Goal: Task Accomplishment & Management: Manage account settings

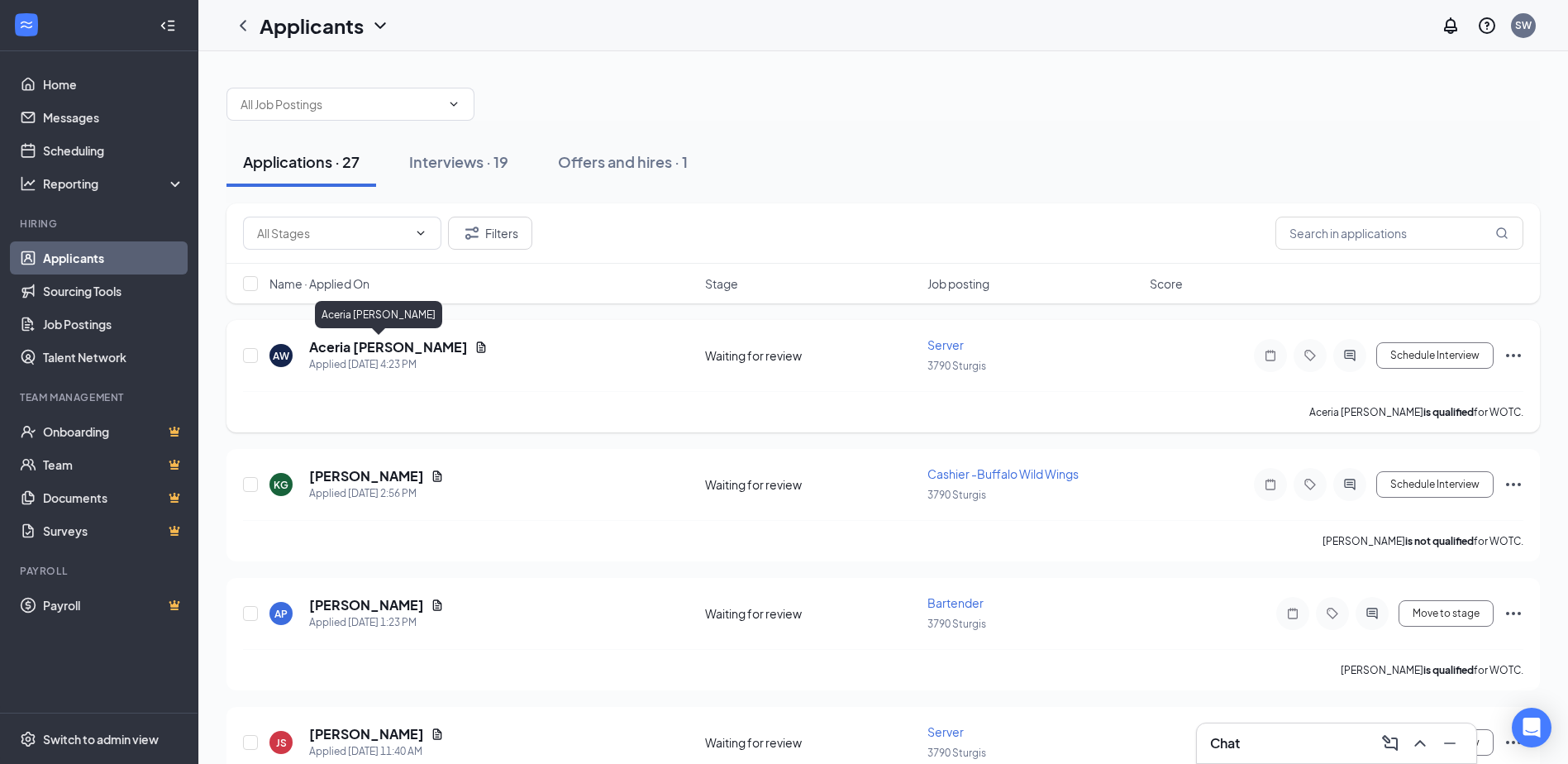
click at [347, 349] on h5 "Aceria [PERSON_NAME]" at bounding box center [388, 347] width 159 height 18
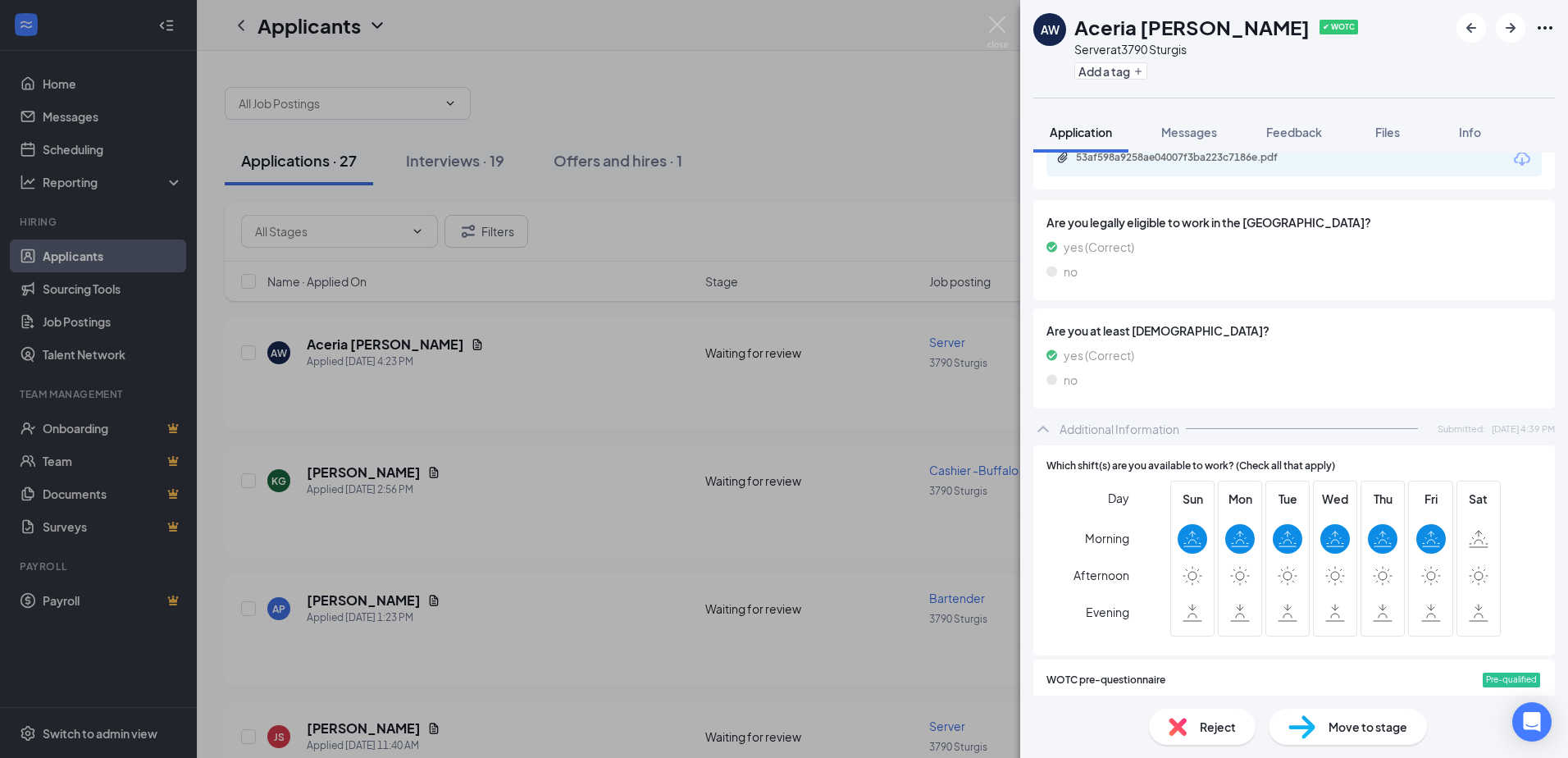
scroll to position [575, 0]
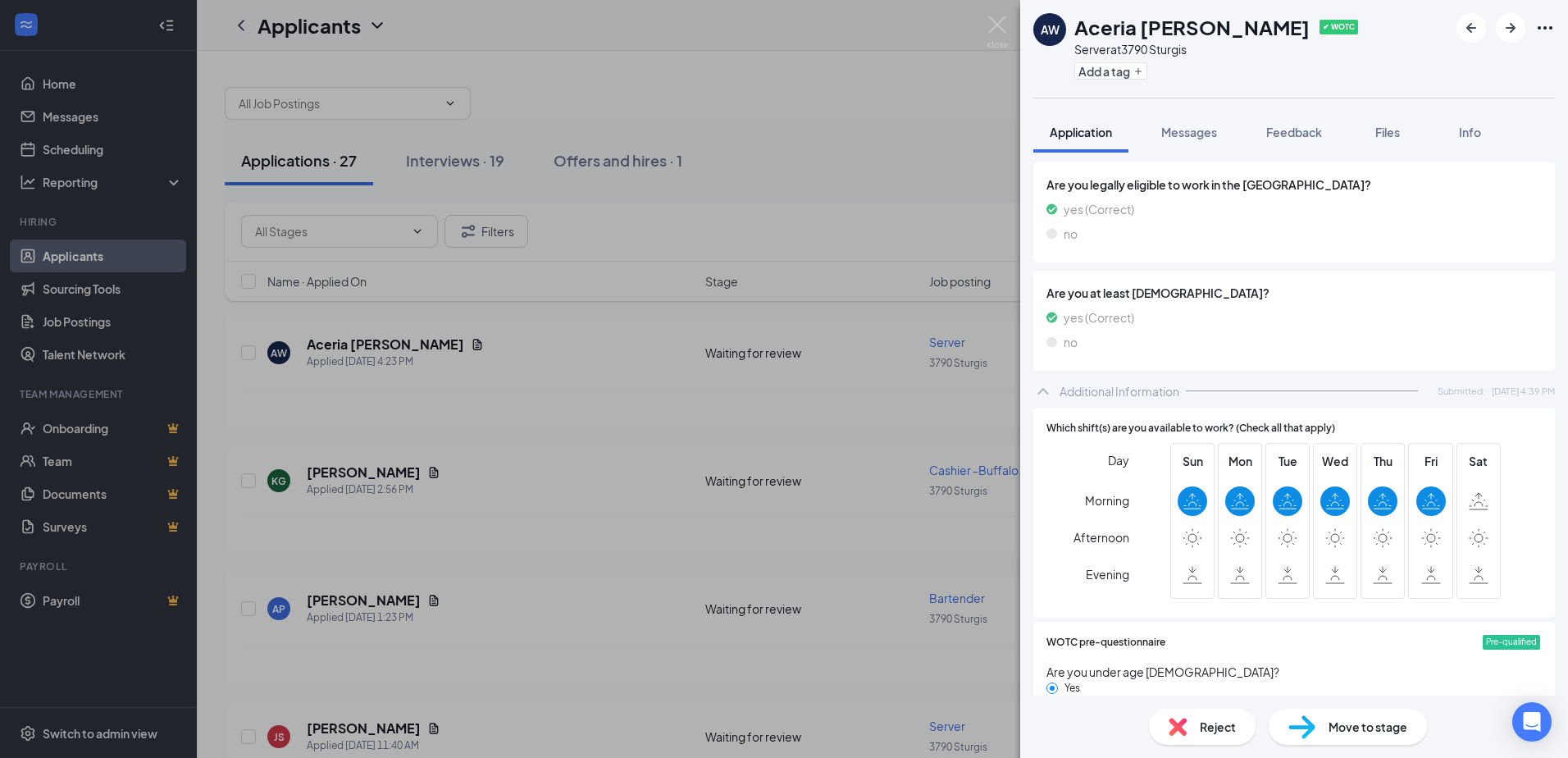
click at [1227, 729] on span "Reject" at bounding box center [1217, 726] width 36 height 18
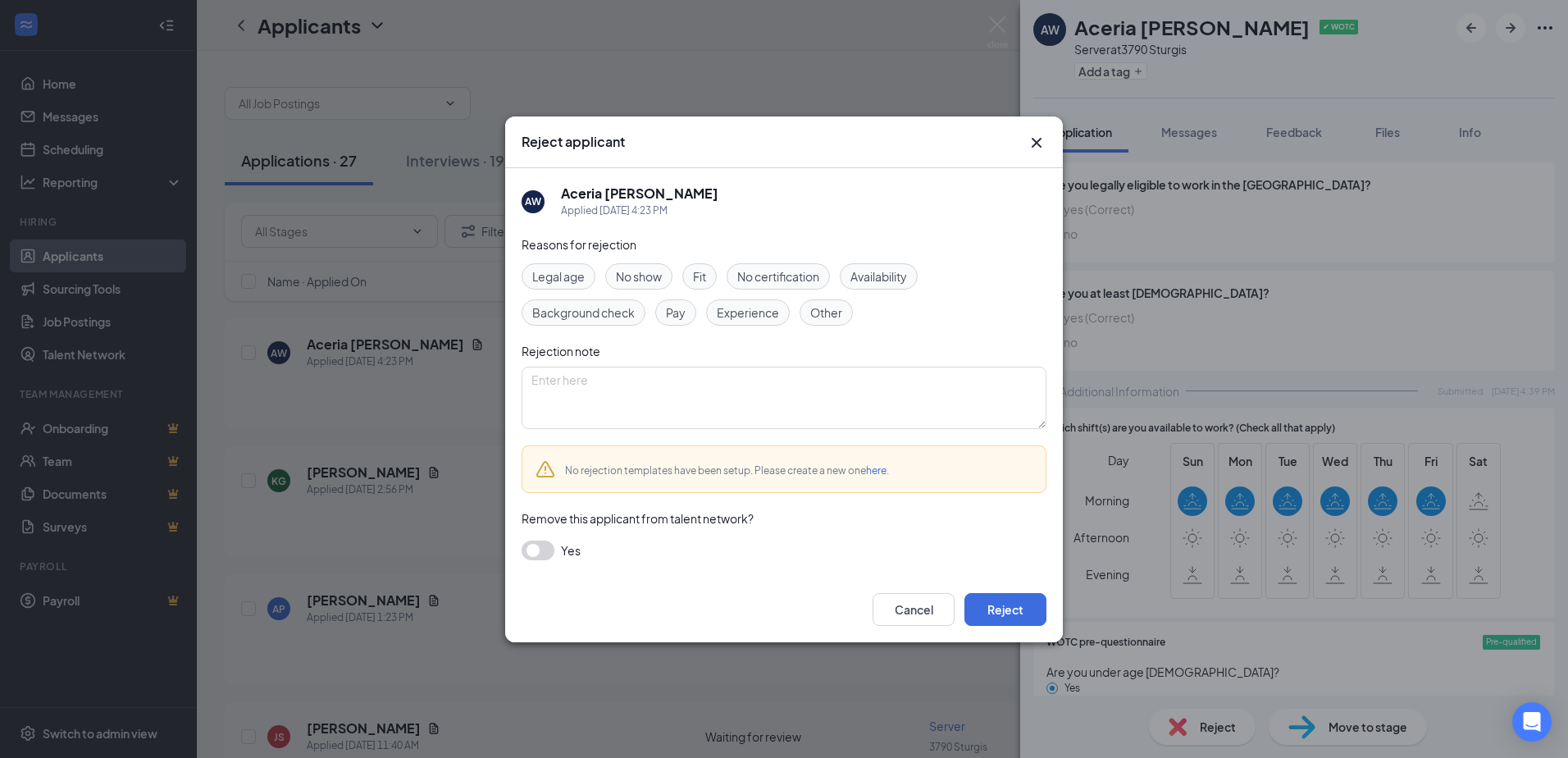
click at [885, 271] on span "Availability" at bounding box center [879, 276] width 56 height 18
click at [989, 612] on button "Reject" at bounding box center [1005, 609] width 82 height 33
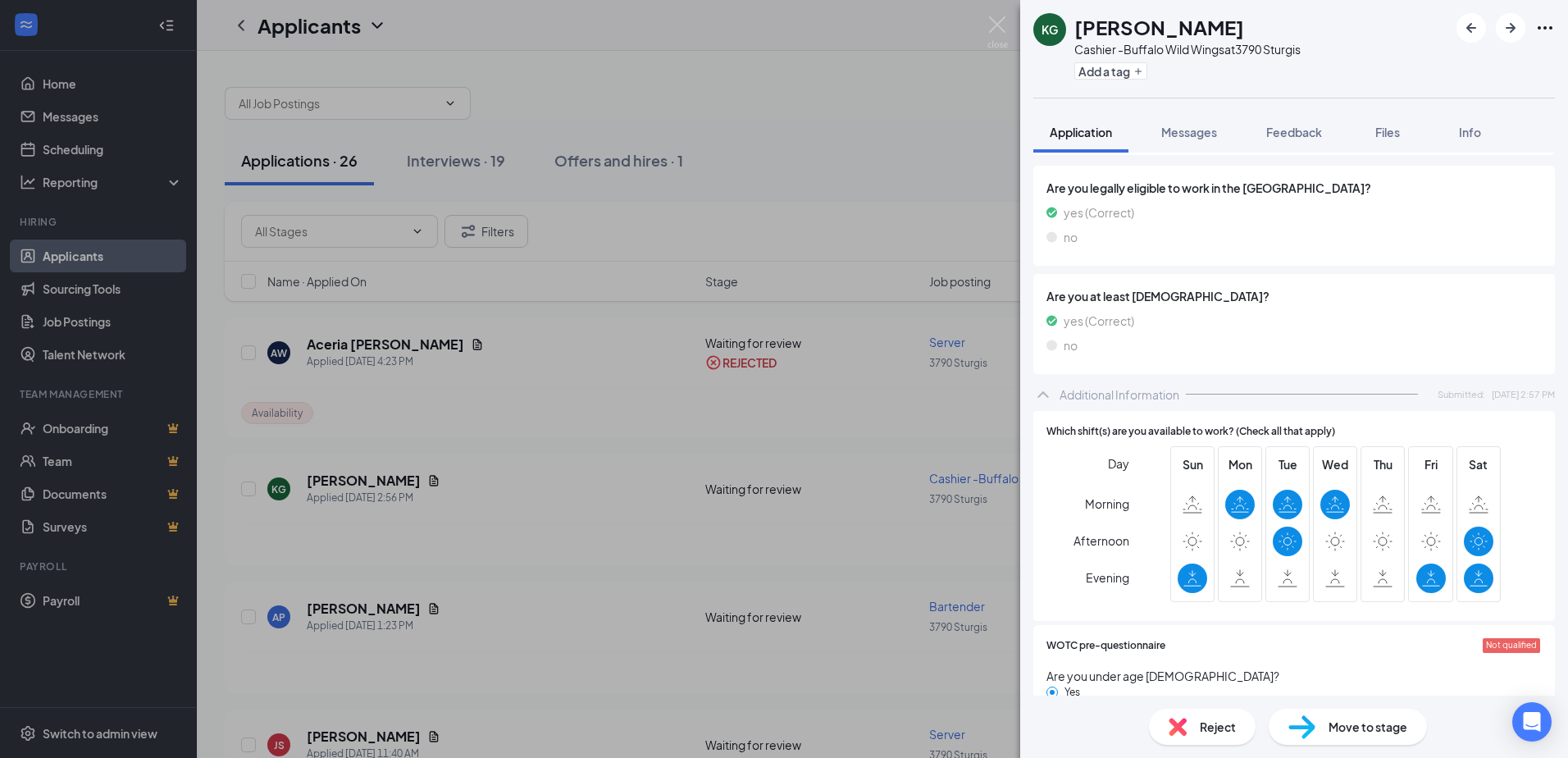
scroll to position [492, 0]
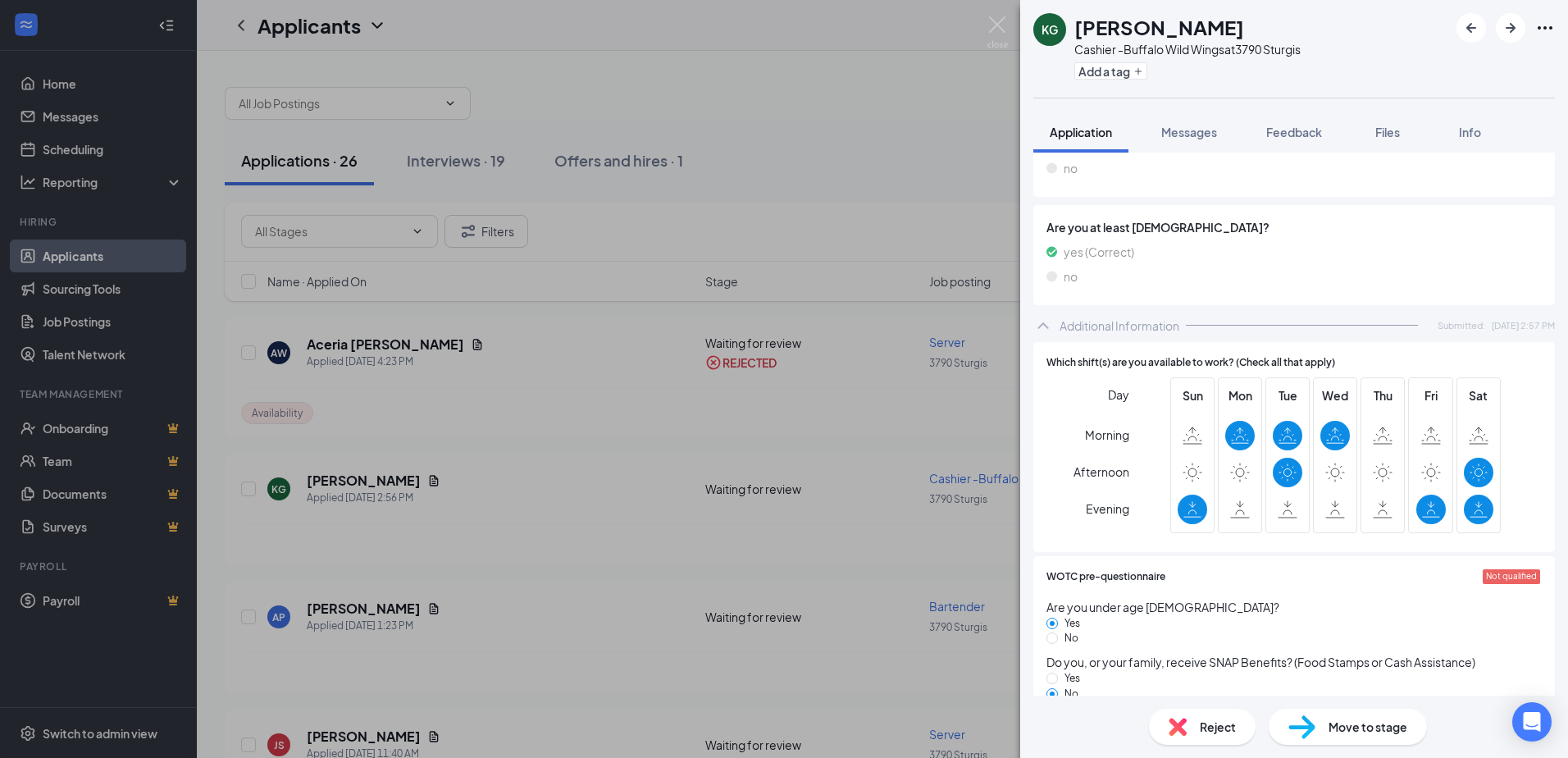
click at [1218, 733] on span "Reject" at bounding box center [1217, 726] width 36 height 18
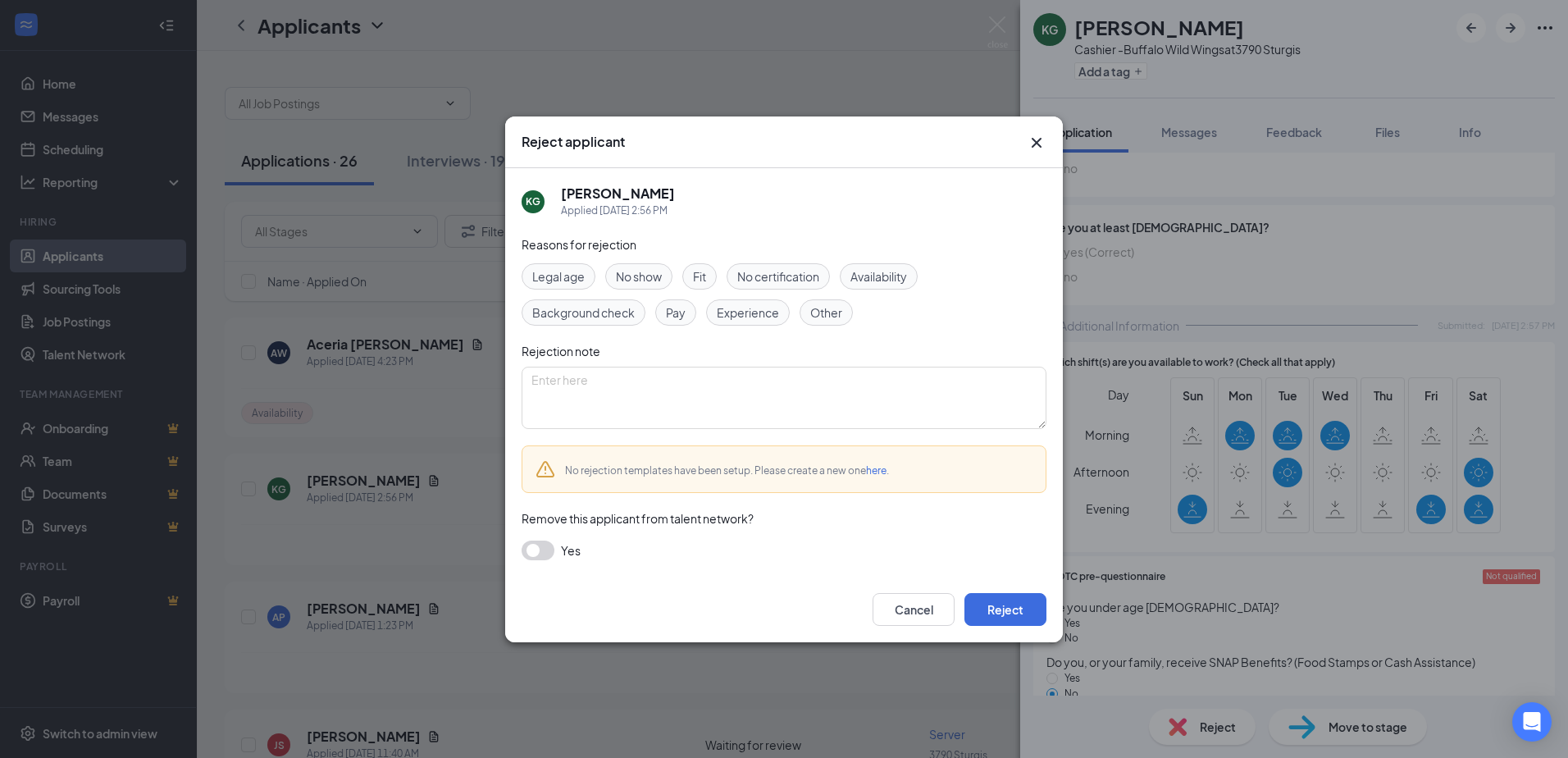
click at [888, 275] on span "Availability" at bounding box center [879, 276] width 56 height 18
click at [990, 609] on button "Reject" at bounding box center [1005, 609] width 82 height 33
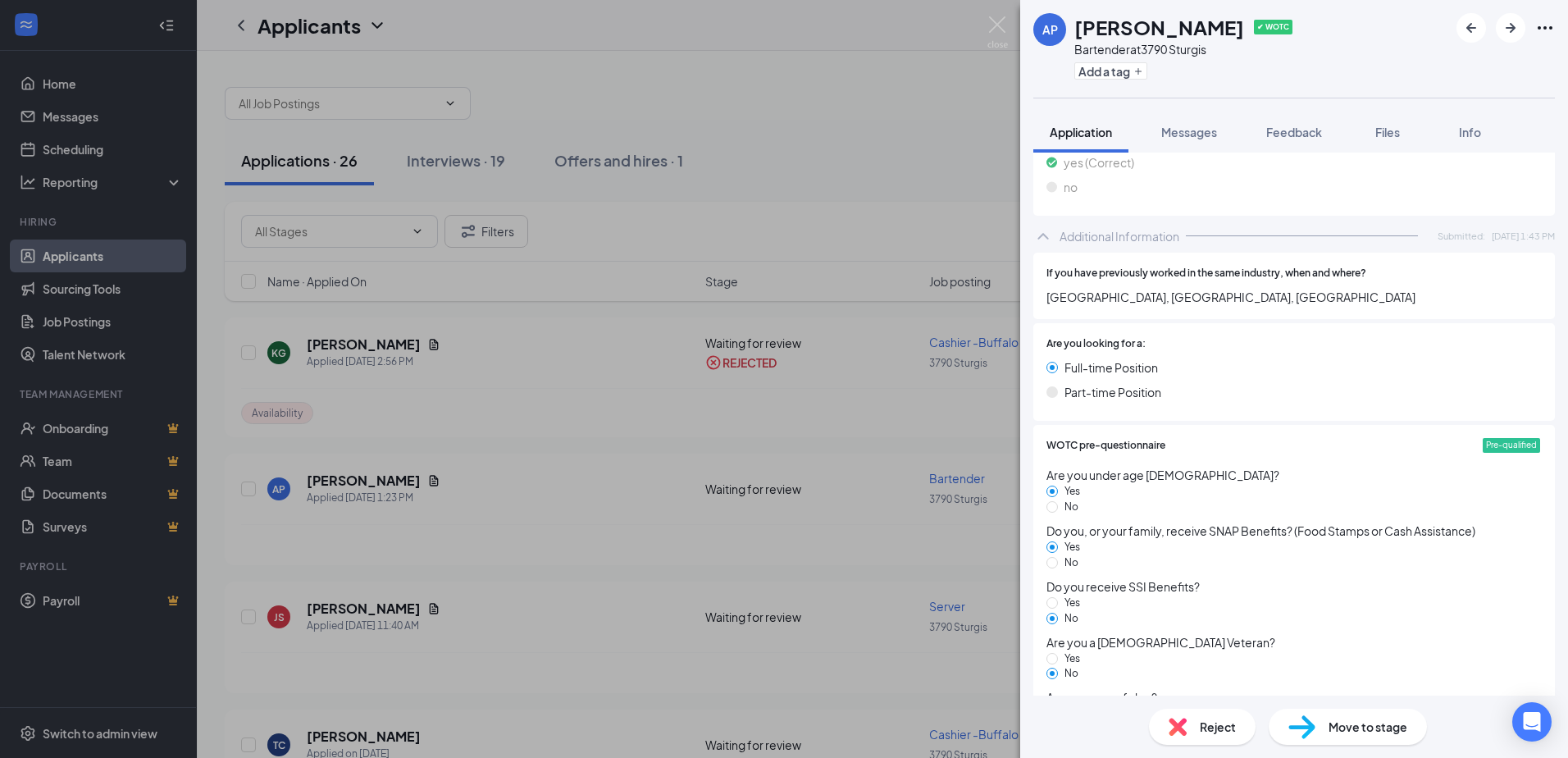
scroll to position [499, 0]
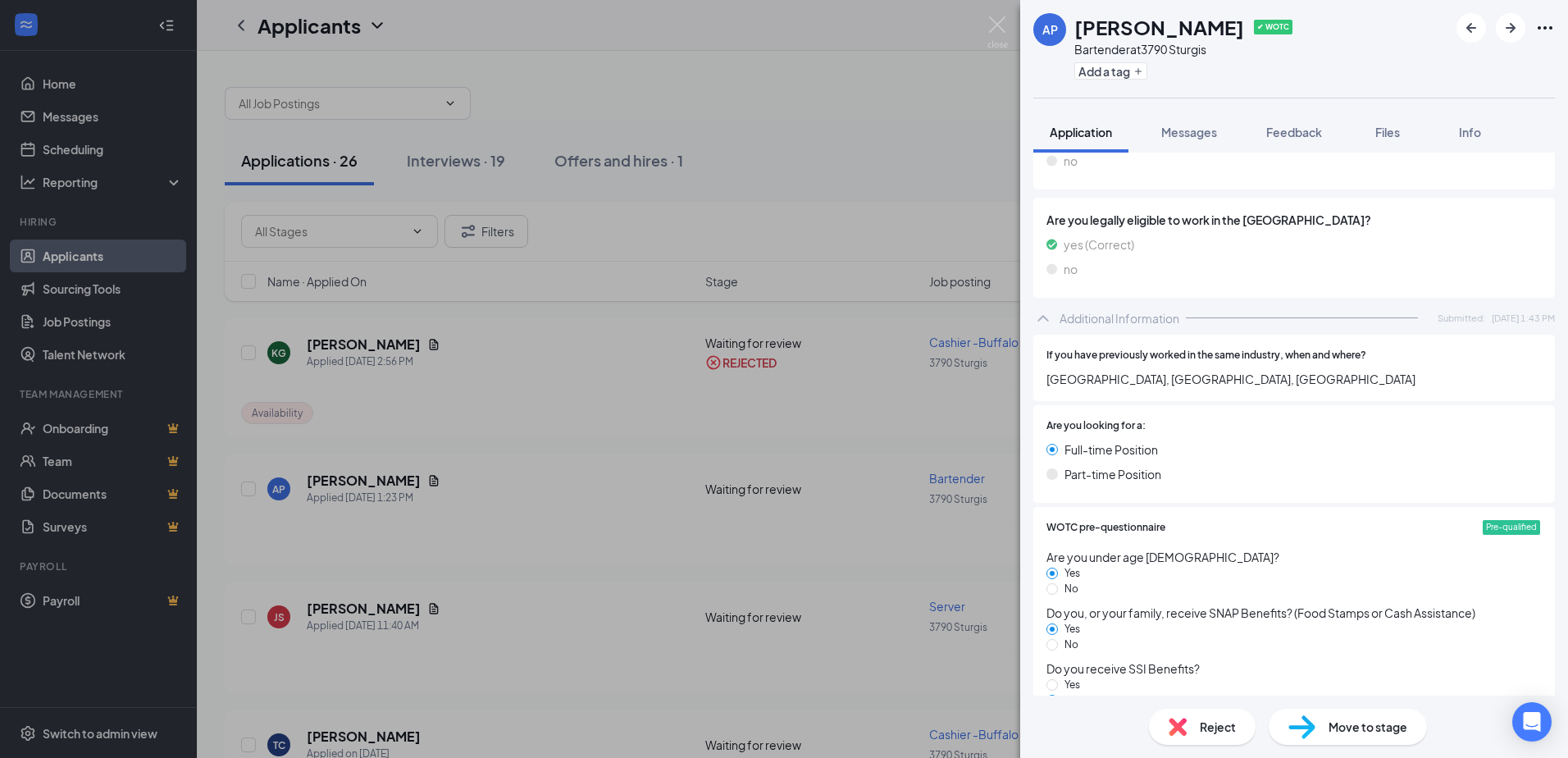
click at [1210, 735] on span "Reject" at bounding box center [1217, 726] width 36 height 18
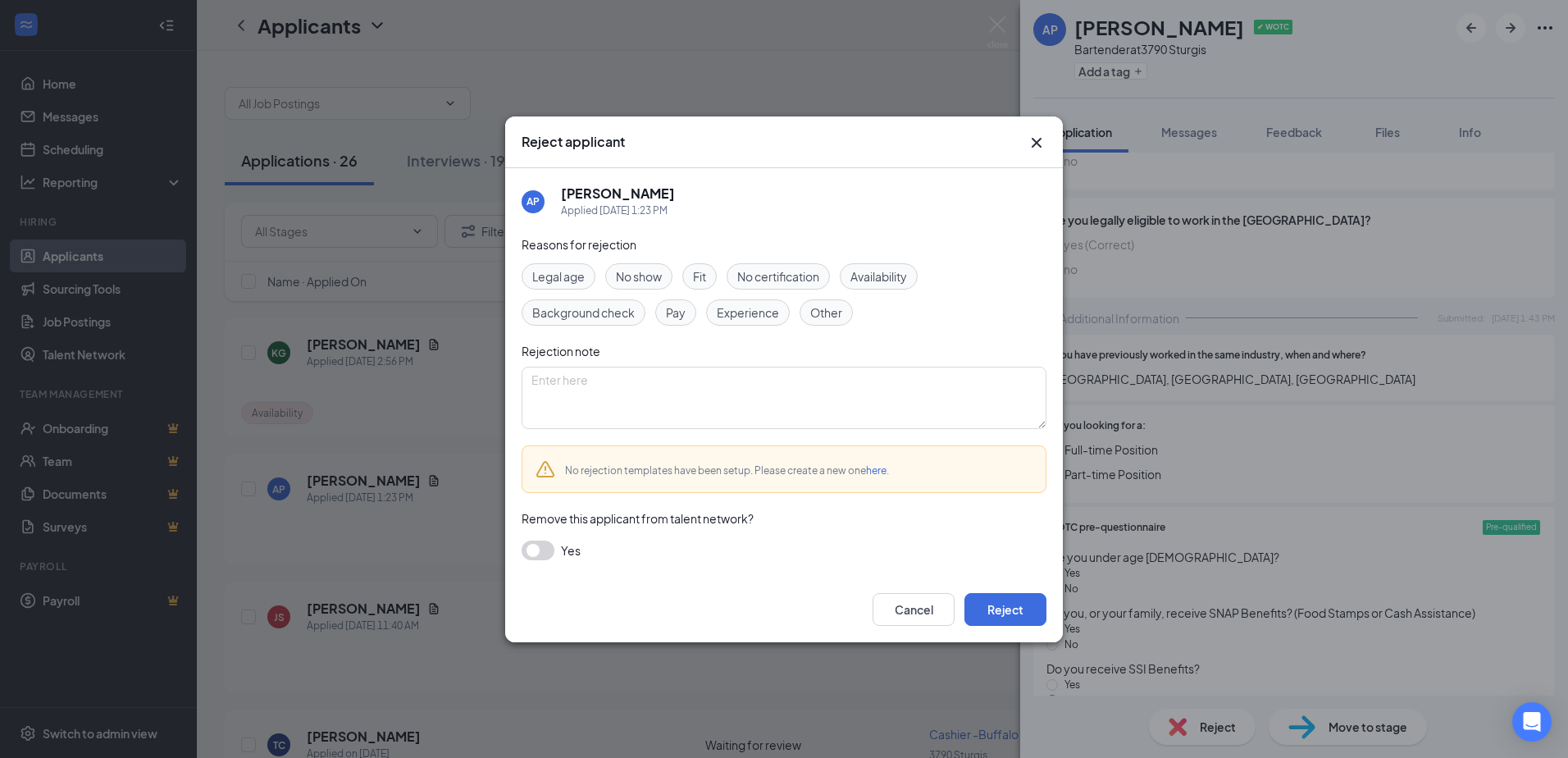
click at [892, 276] on span "Availability" at bounding box center [879, 276] width 56 height 18
click at [997, 610] on button "Reject" at bounding box center [1005, 609] width 82 height 33
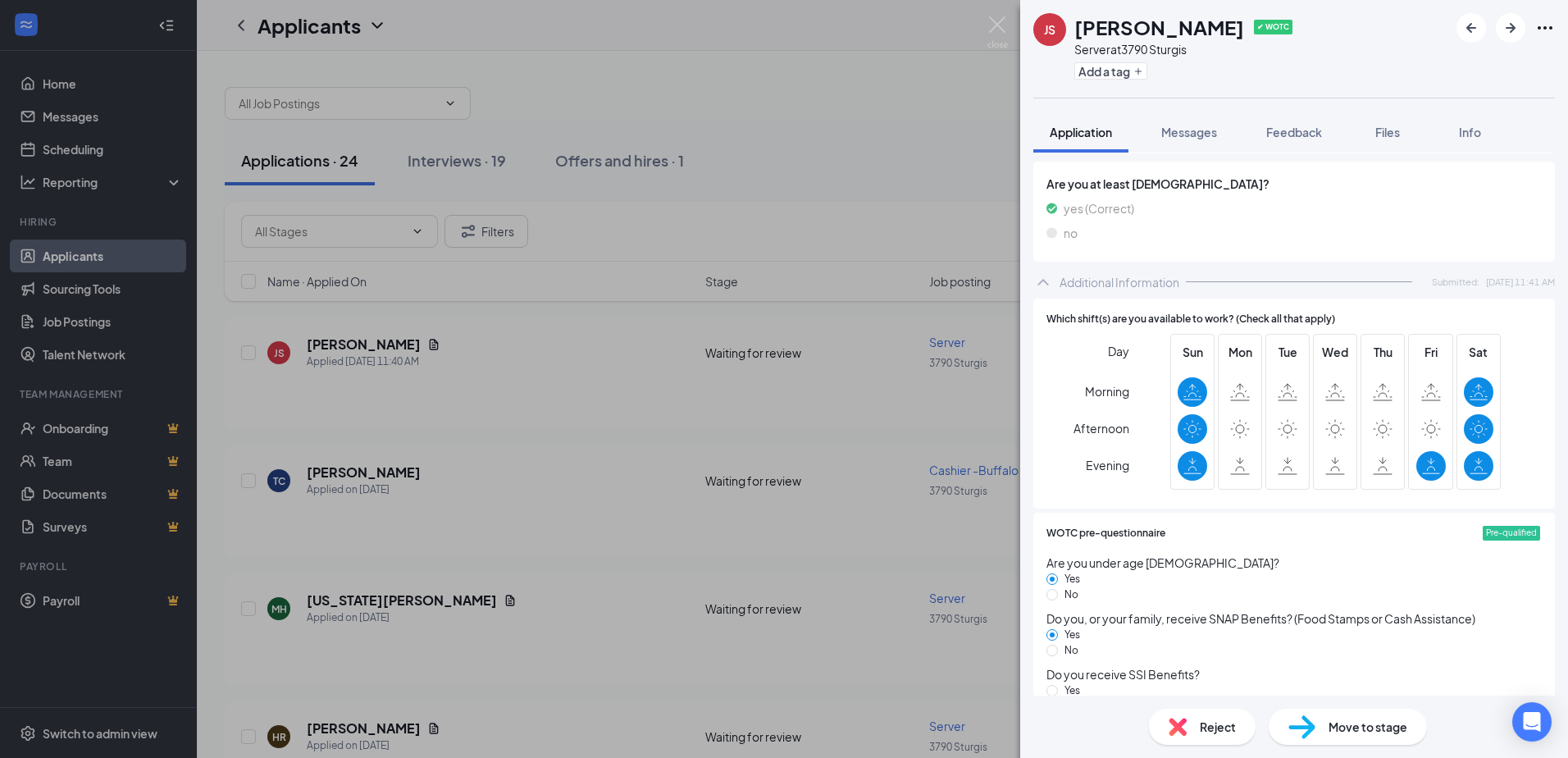
scroll to position [738, 0]
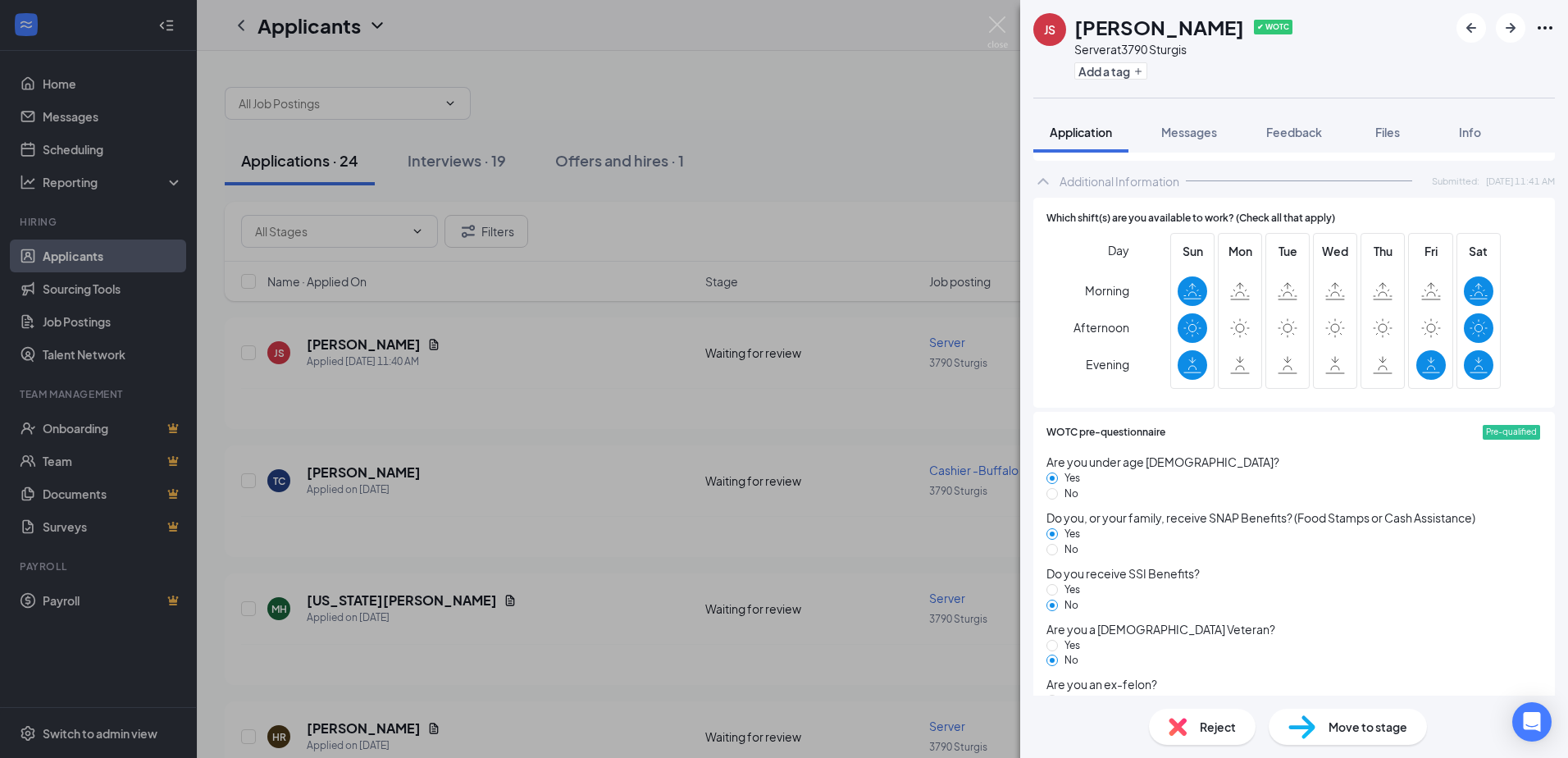
click at [1213, 724] on span "Reject" at bounding box center [1217, 726] width 36 height 18
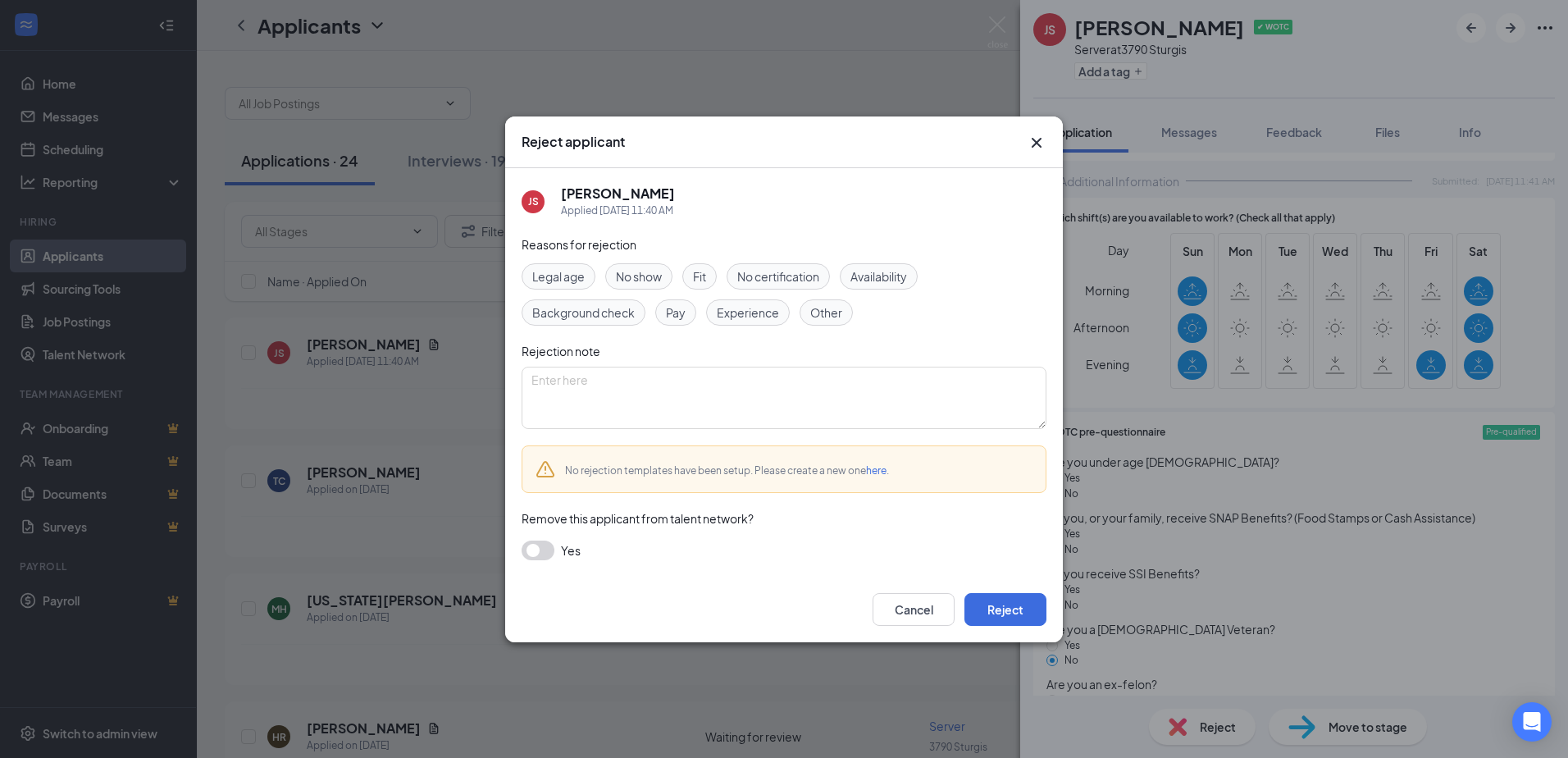
click at [896, 280] on span "Availability" at bounding box center [879, 276] width 56 height 18
click at [1007, 605] on button "Reject" at bounding box center [1005, 609] width 82 height 33
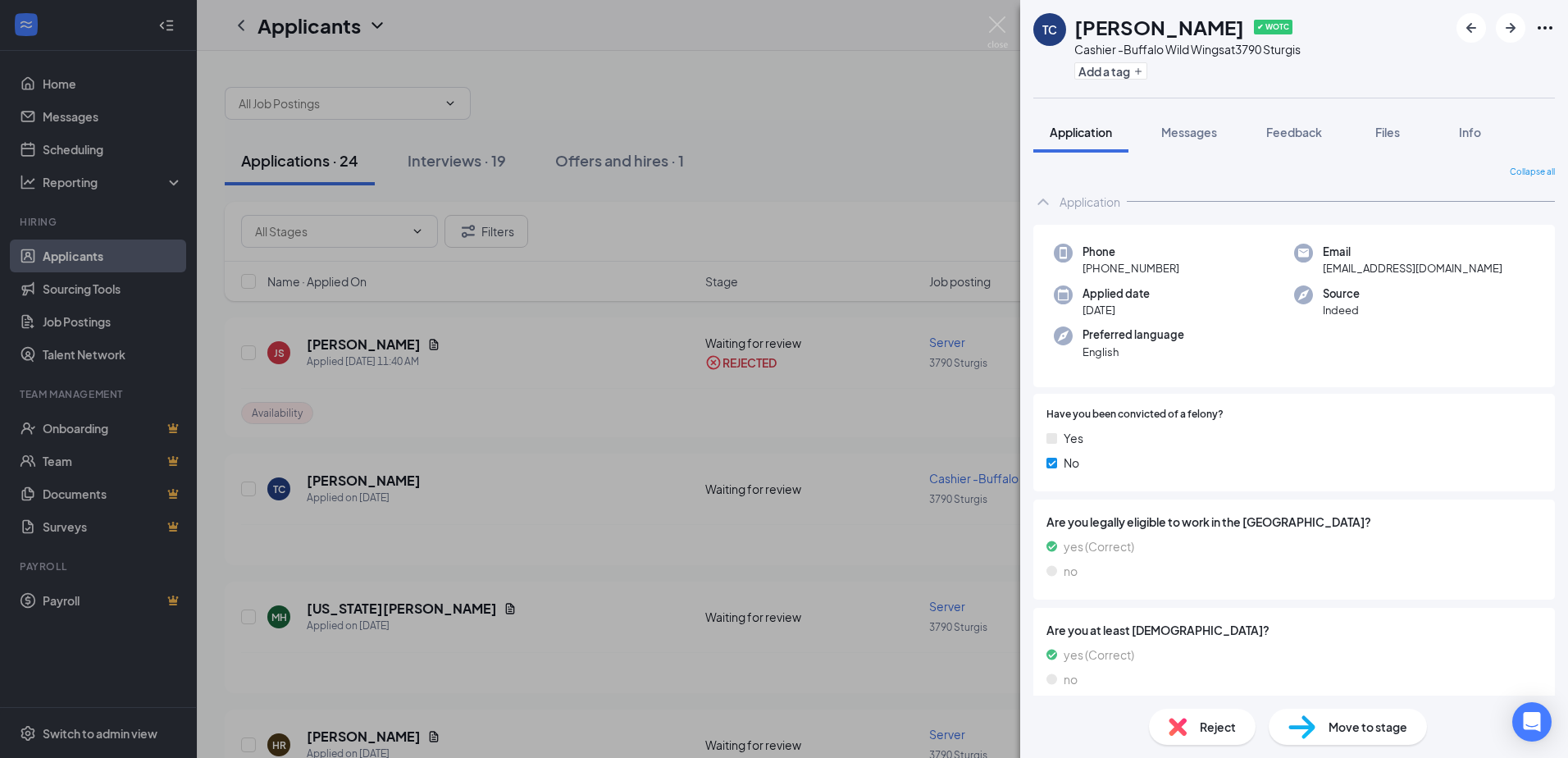
click at [348, 608] on div "TC [PERSON_NAME] ✔ WOTC Cashier -Buffalo Wild Wings at [STREET_ADDRESS] Add a t…" at bounding box center [784, 379] width 1568 height 758
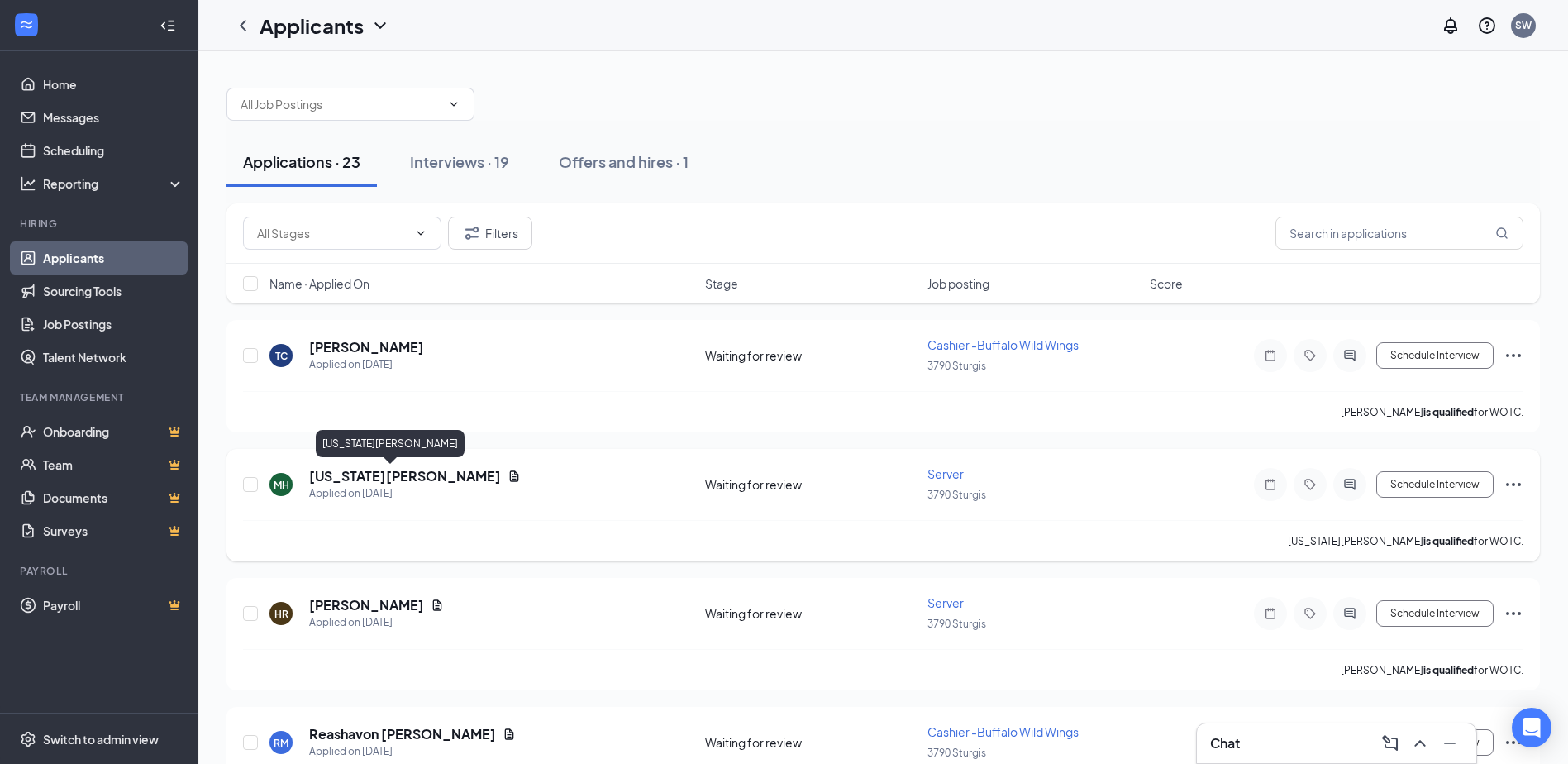
click at [364, 475] on h5 "[US_STATE][PERSON_NAME]" at bounding box center [405, 476] width 191 height 18
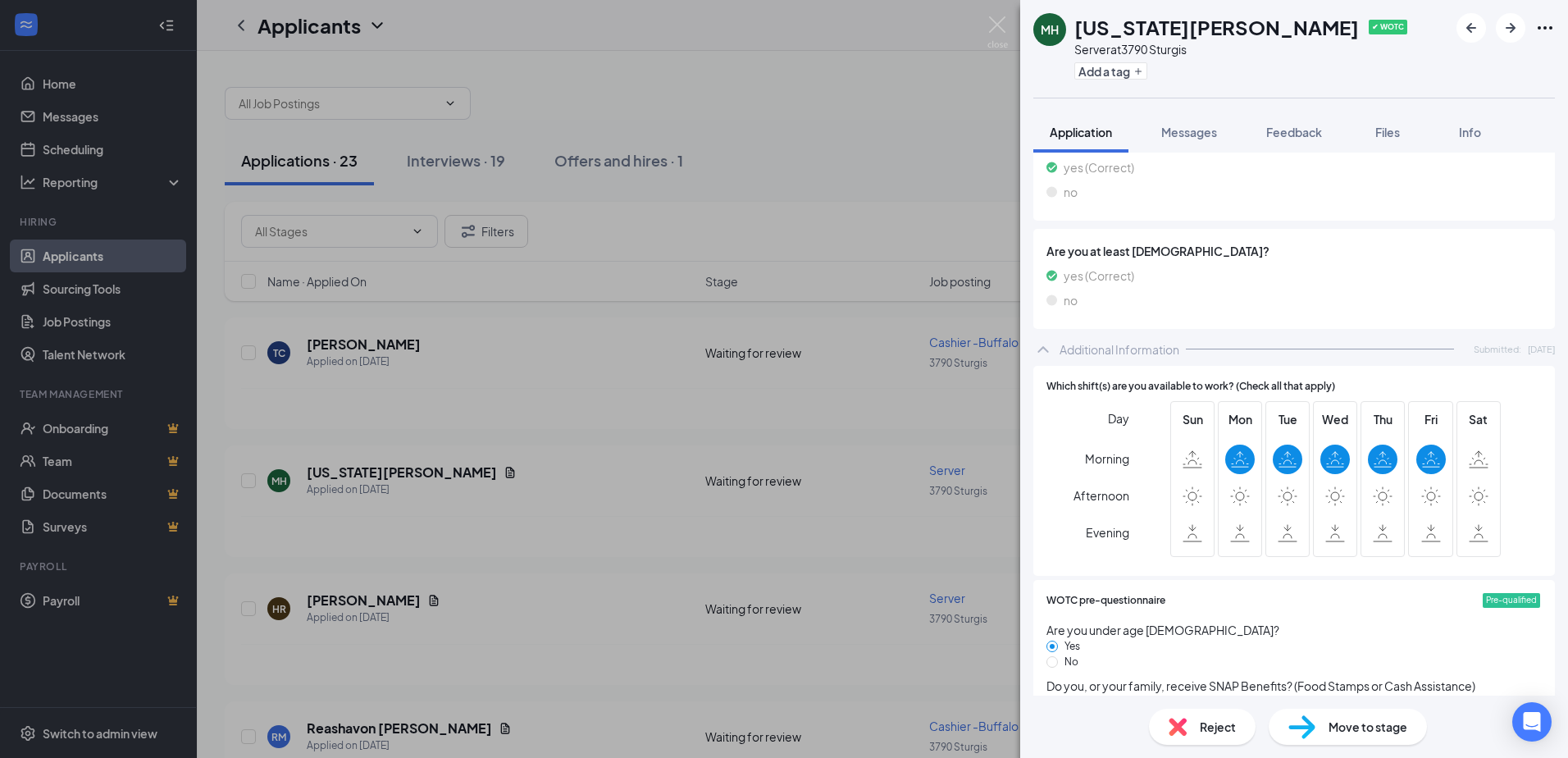
scroll to position [575, 0]
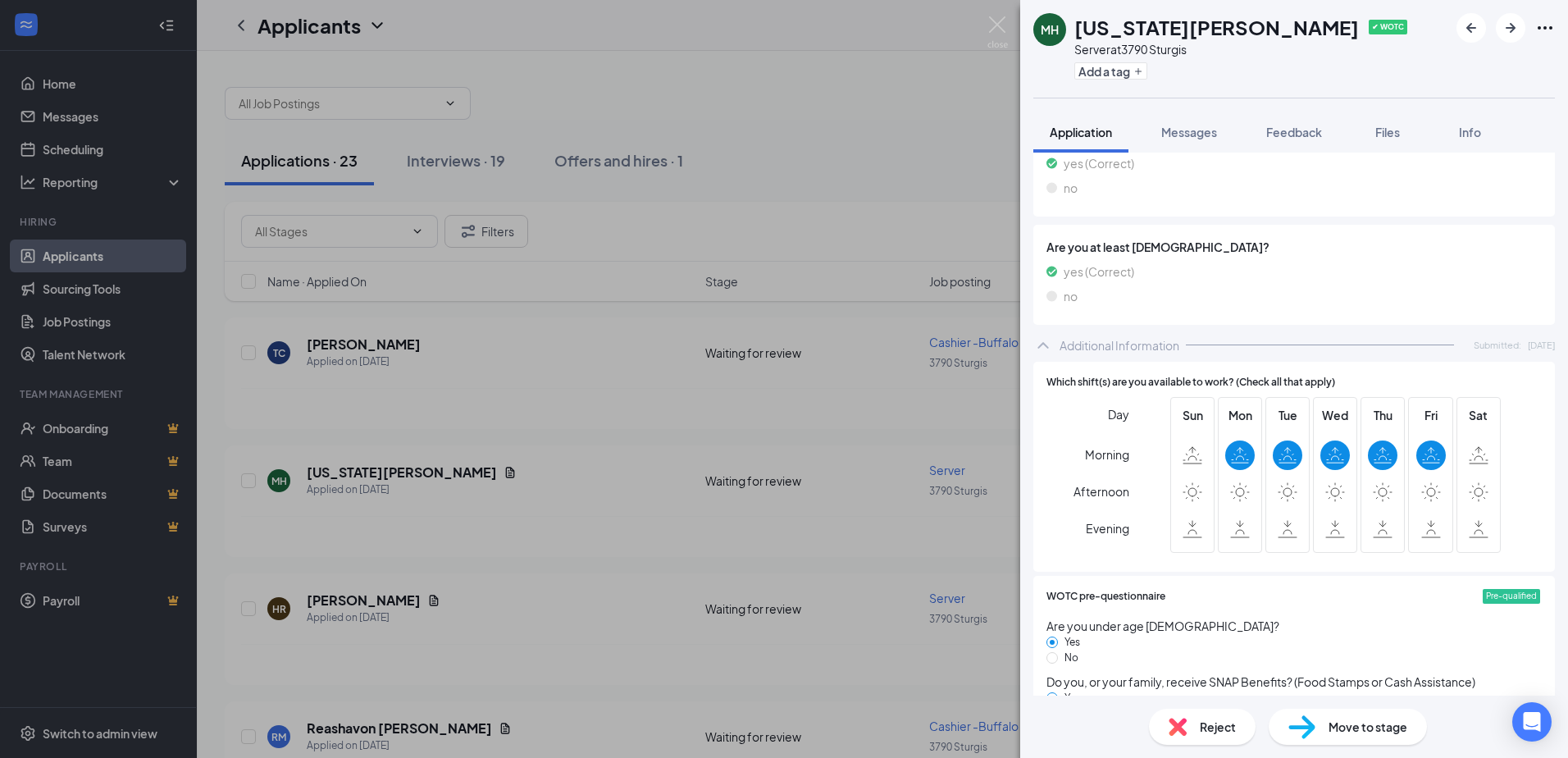
click at [1226, 724] on span "Reject" at bounding box center [1217, 726] width 36 height 18
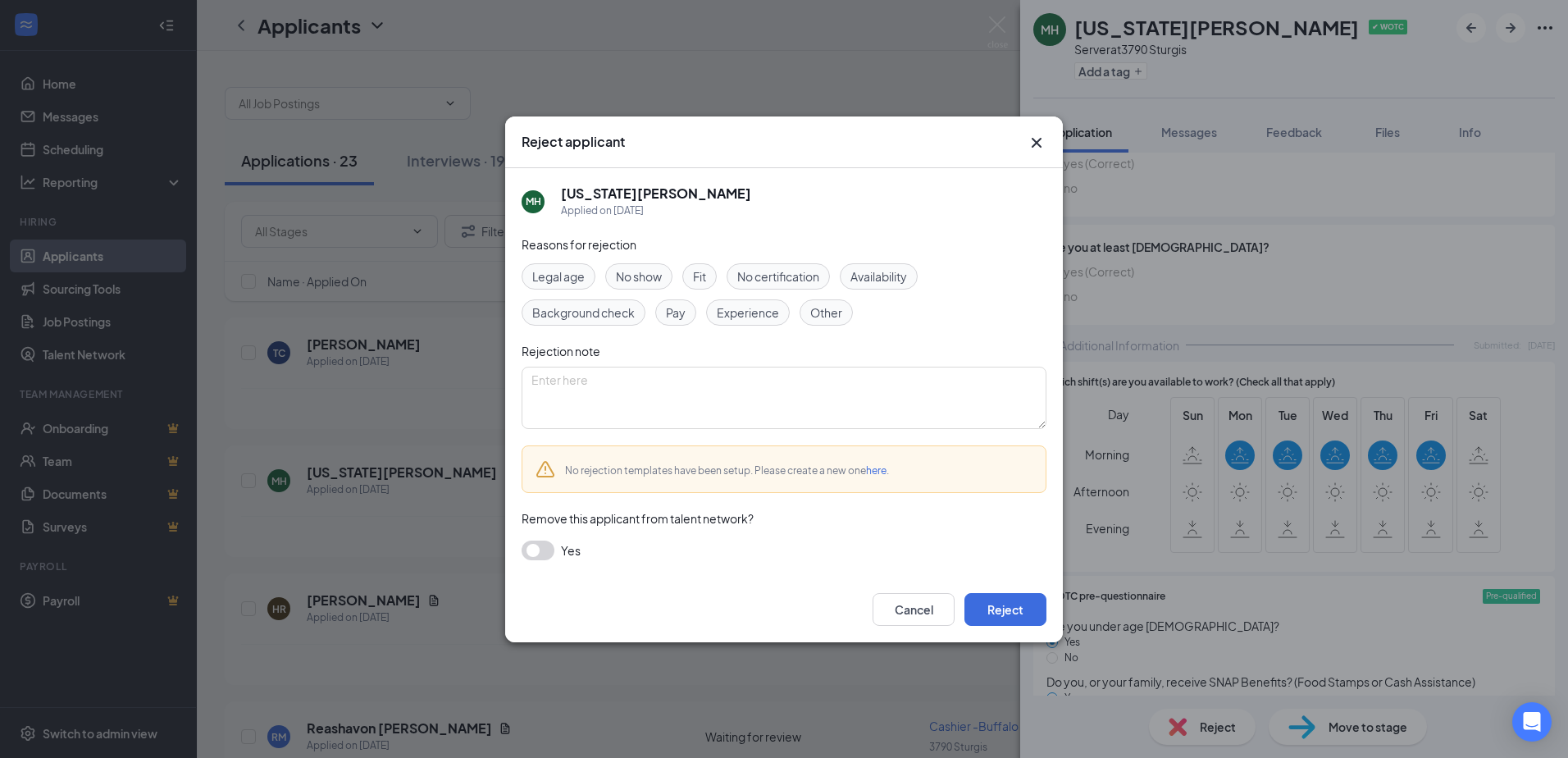
click at [886, 270] on span "Availability" at bounding box center [879, 276] width 56 height 18
click at [991, 614] on button "Reject" at bounding box center [1005, 609] width 82 height 33
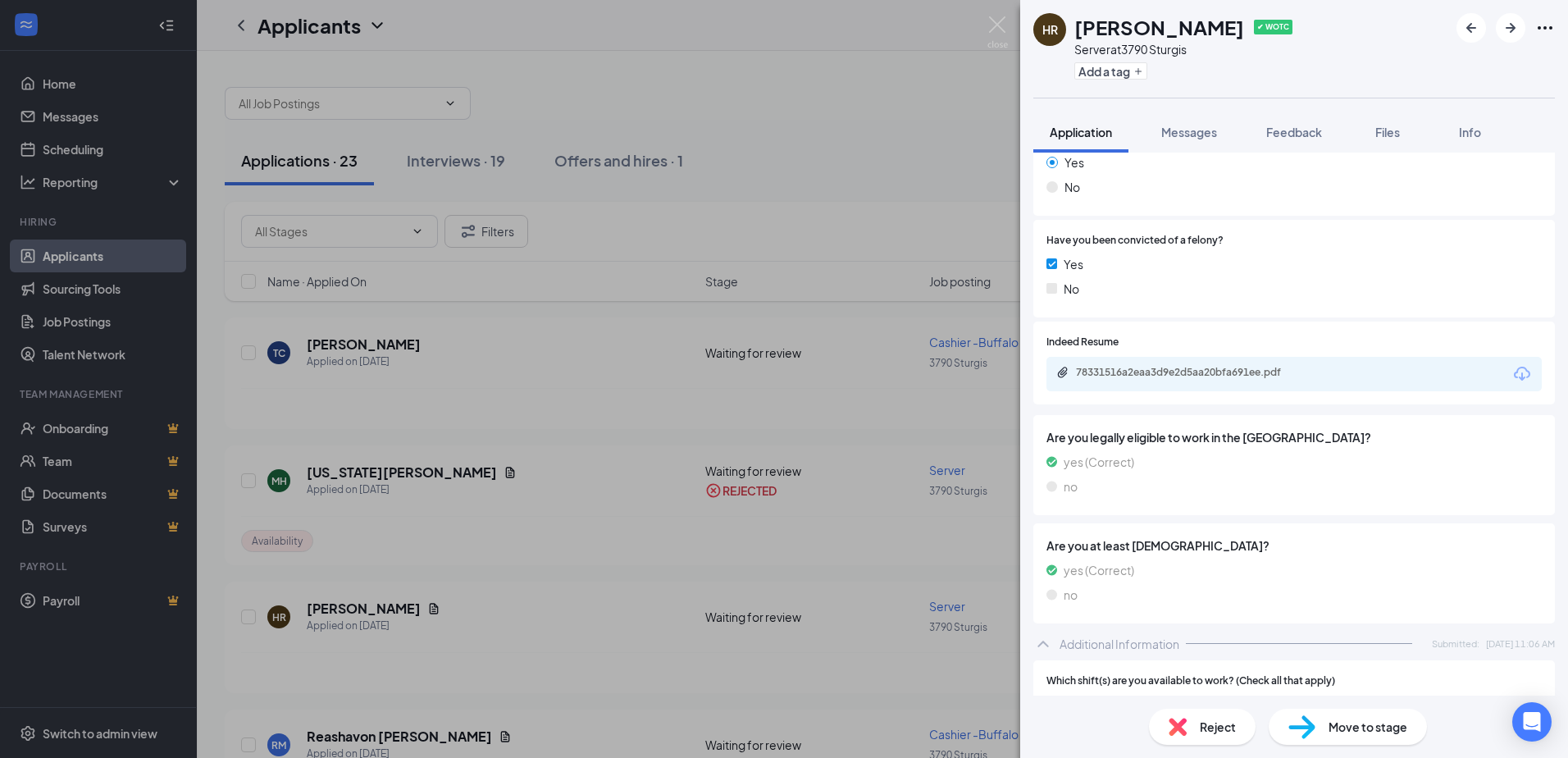
scroll to position [246, 0]
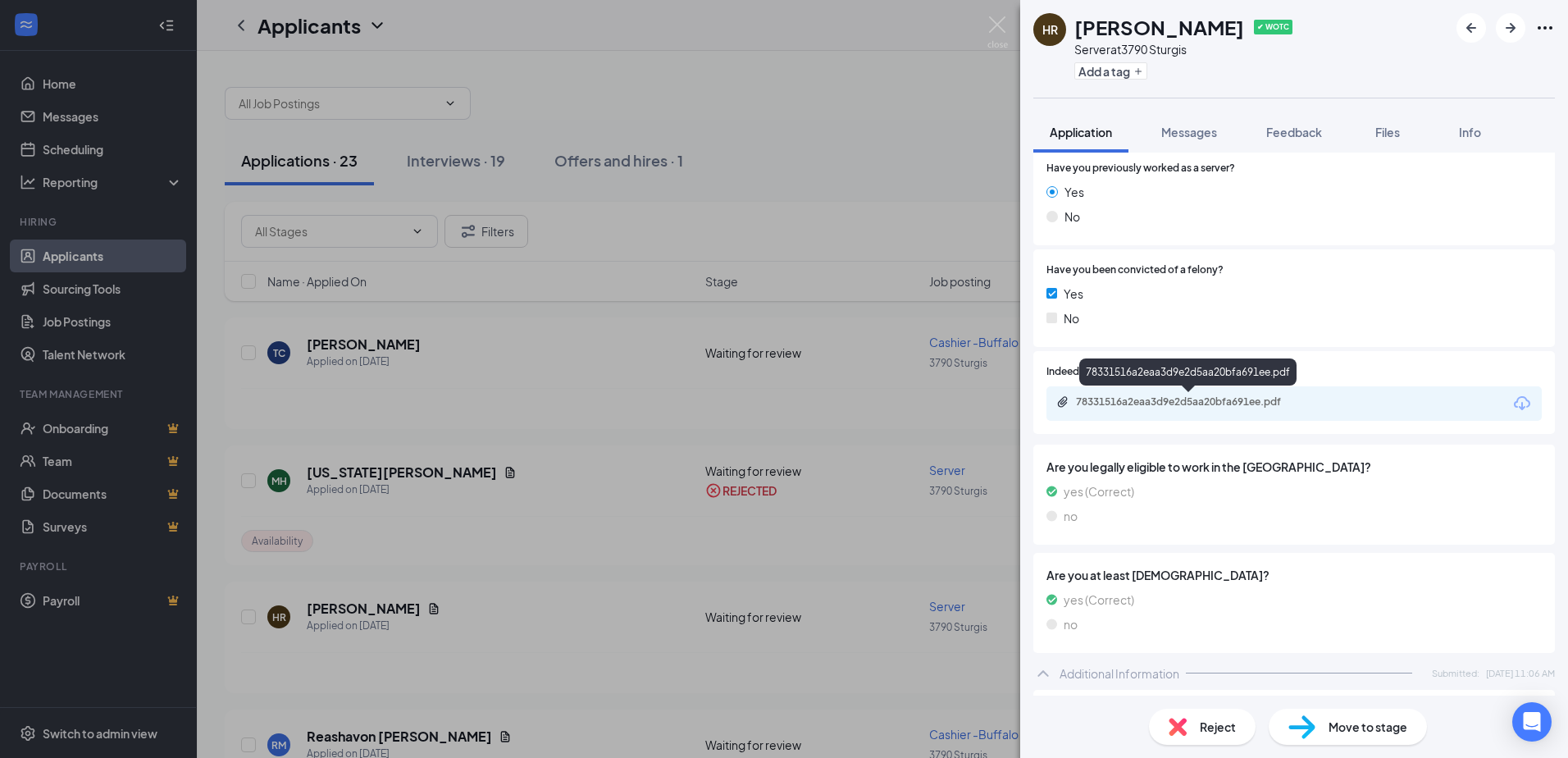
click at [1137, 401] on div "78331516a2eaa3d9e2d5aa20bfa691ee.pdf" at bounding box center [1191, 403] width 229 height 13
click at [1208, 725] on span "Reject" at bounding box center [1217, 726] width 36 height 18
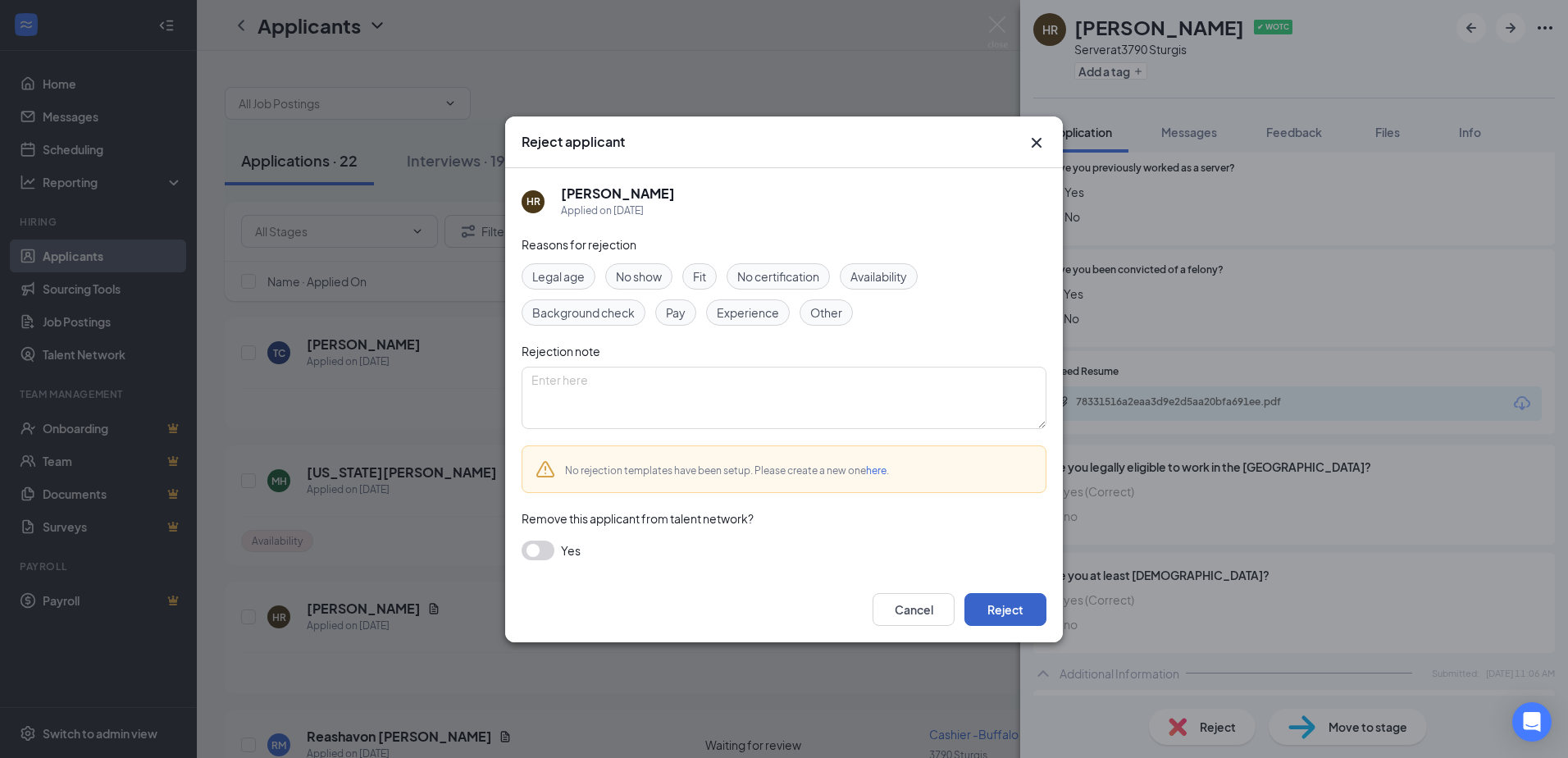
click at [997, 605] on button "Reject" at bounding box center [1005, 609] width 82 height 33
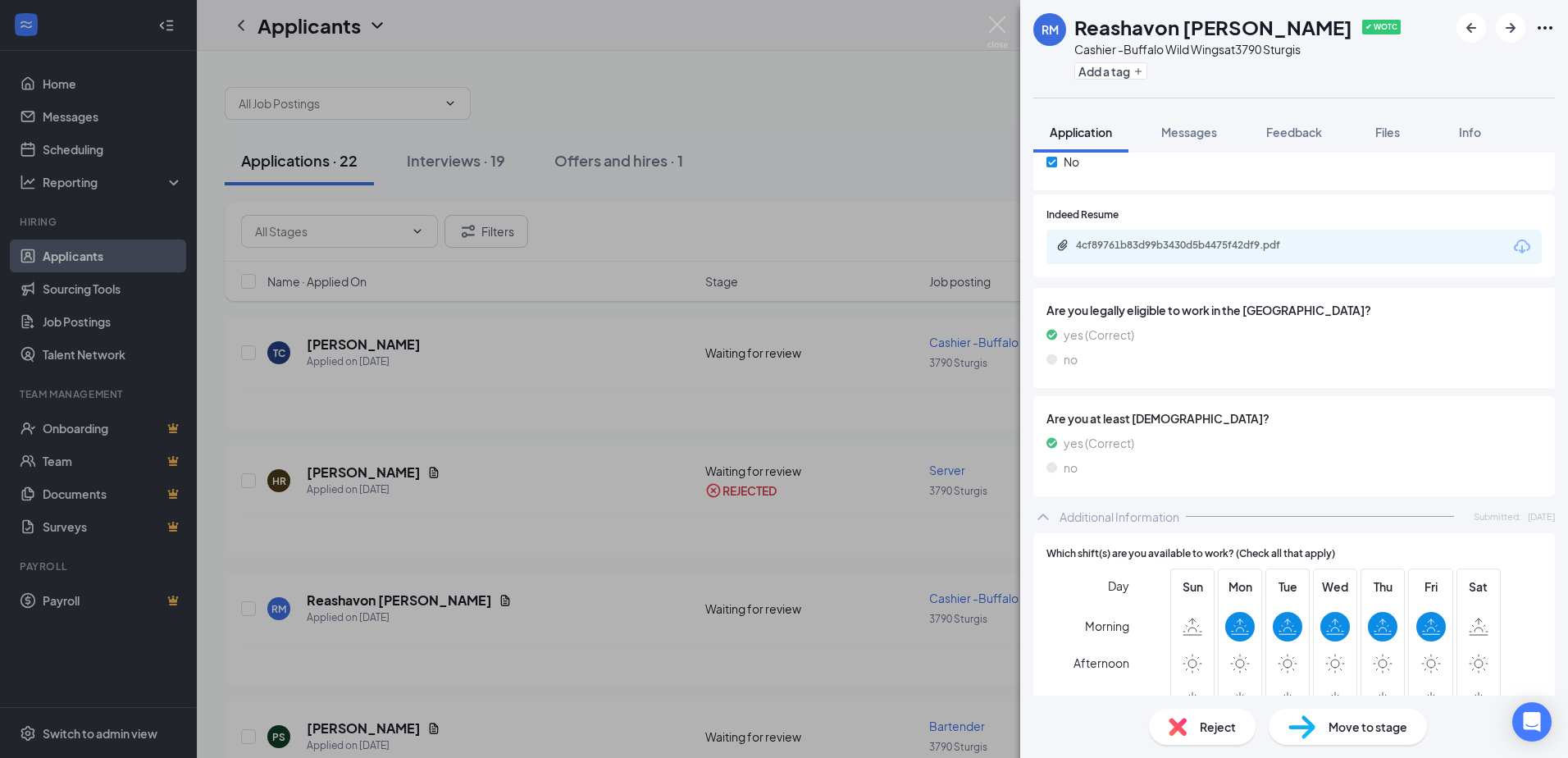
scroll to position [492, 0]
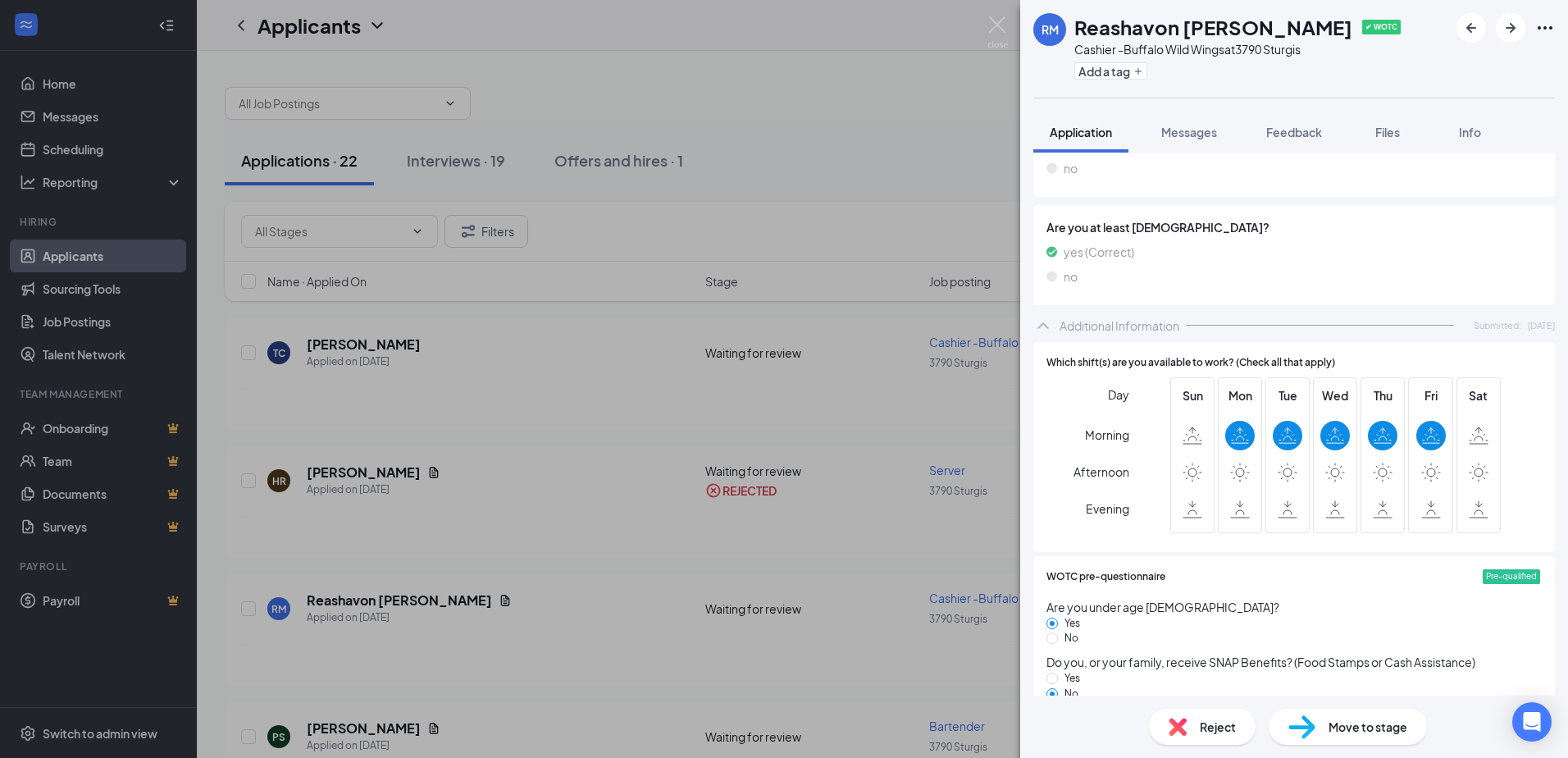
click at [1214, 721] on span "Reject" at bounding box center [1217, 726] width 36 height 18
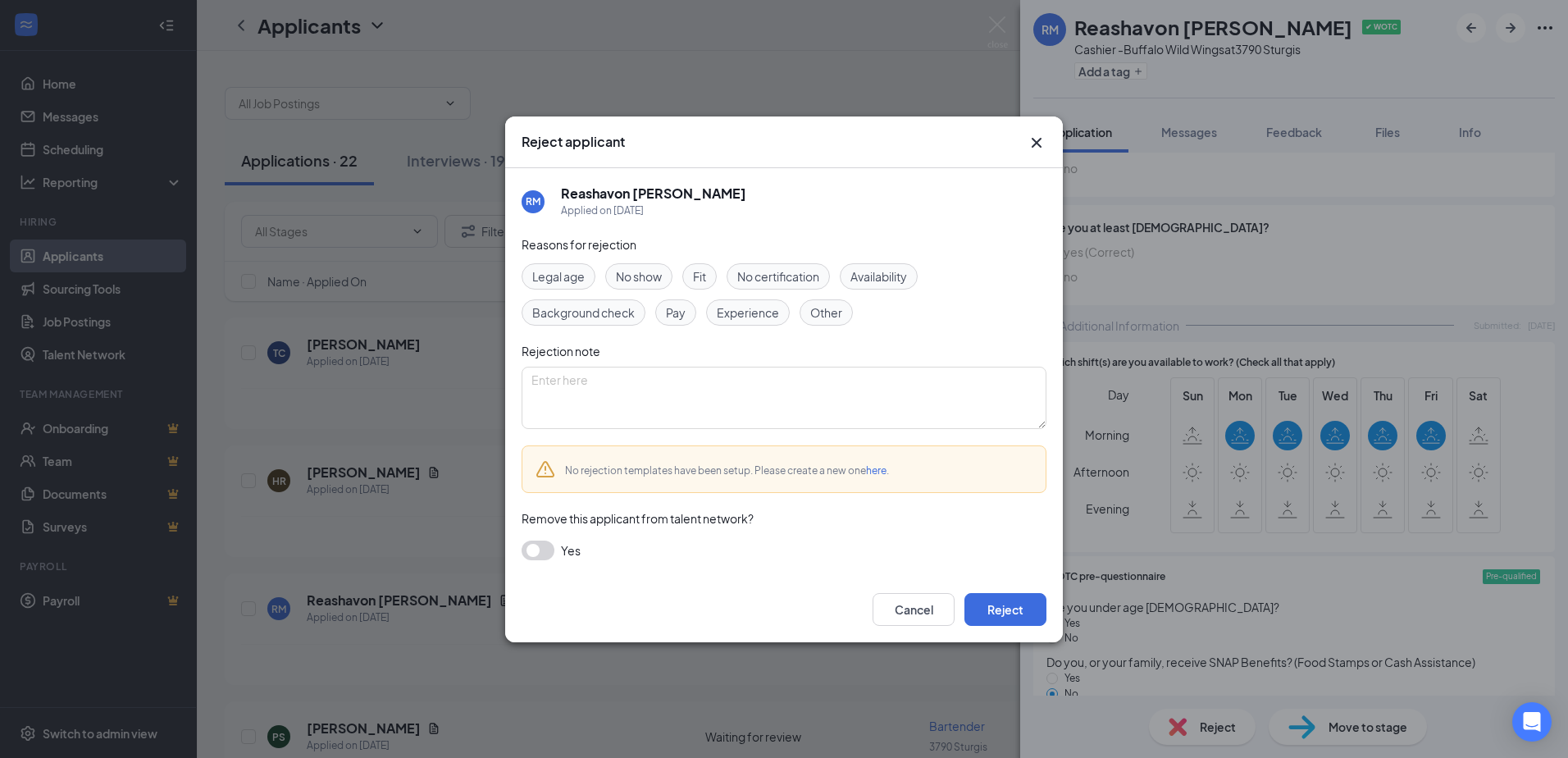
click at [899, 277] on span "Availability" at bounding box center [879, 276] width 56 height 18
click at [1005, 612] on button "Reject" at bounding box center [1005, 609] width 82 height 33
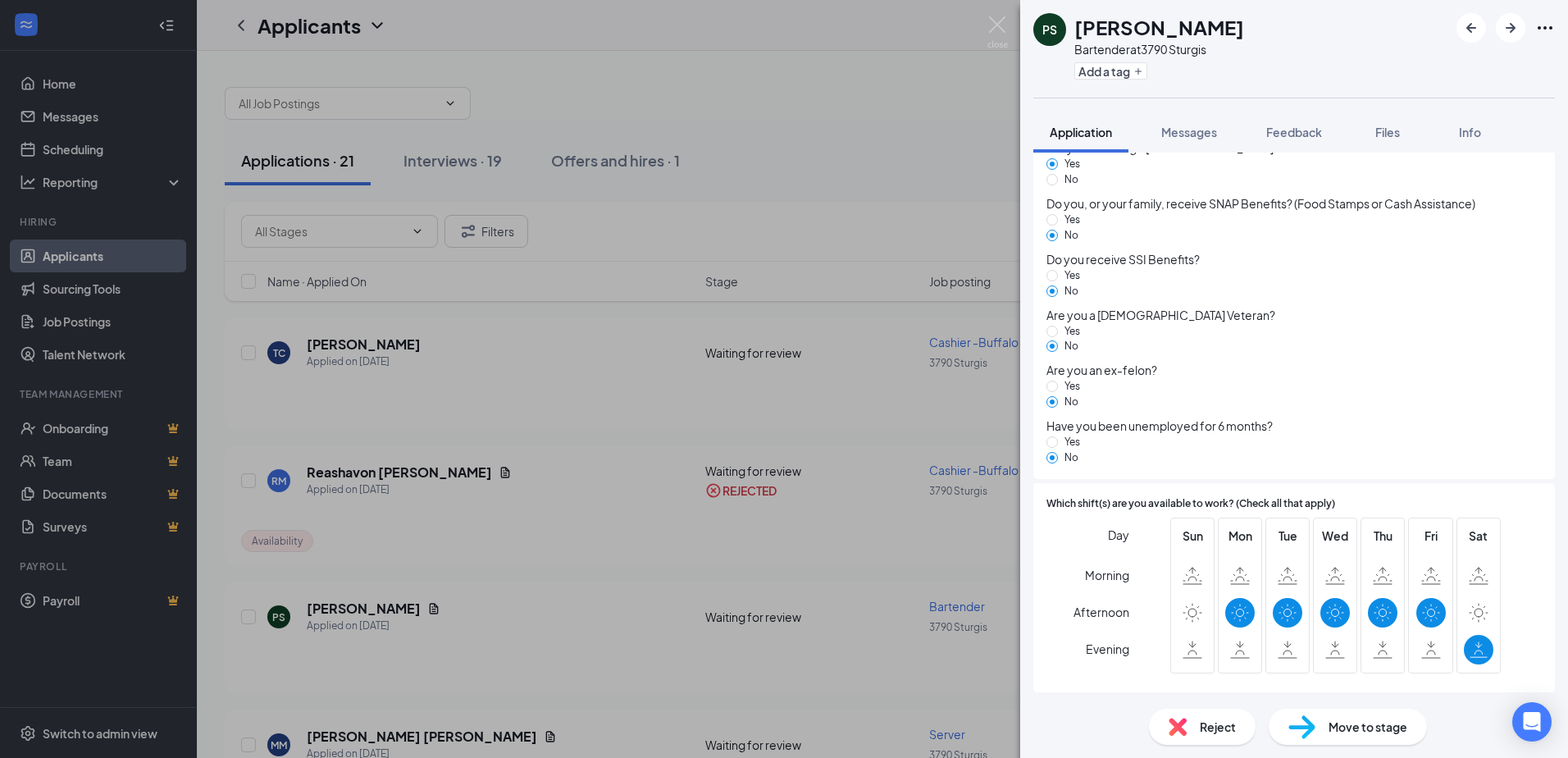
scroll to position [910, 0]
click at [1208, 727] on span "Reject" at bounding box center [1217, 726] width 36 height 18
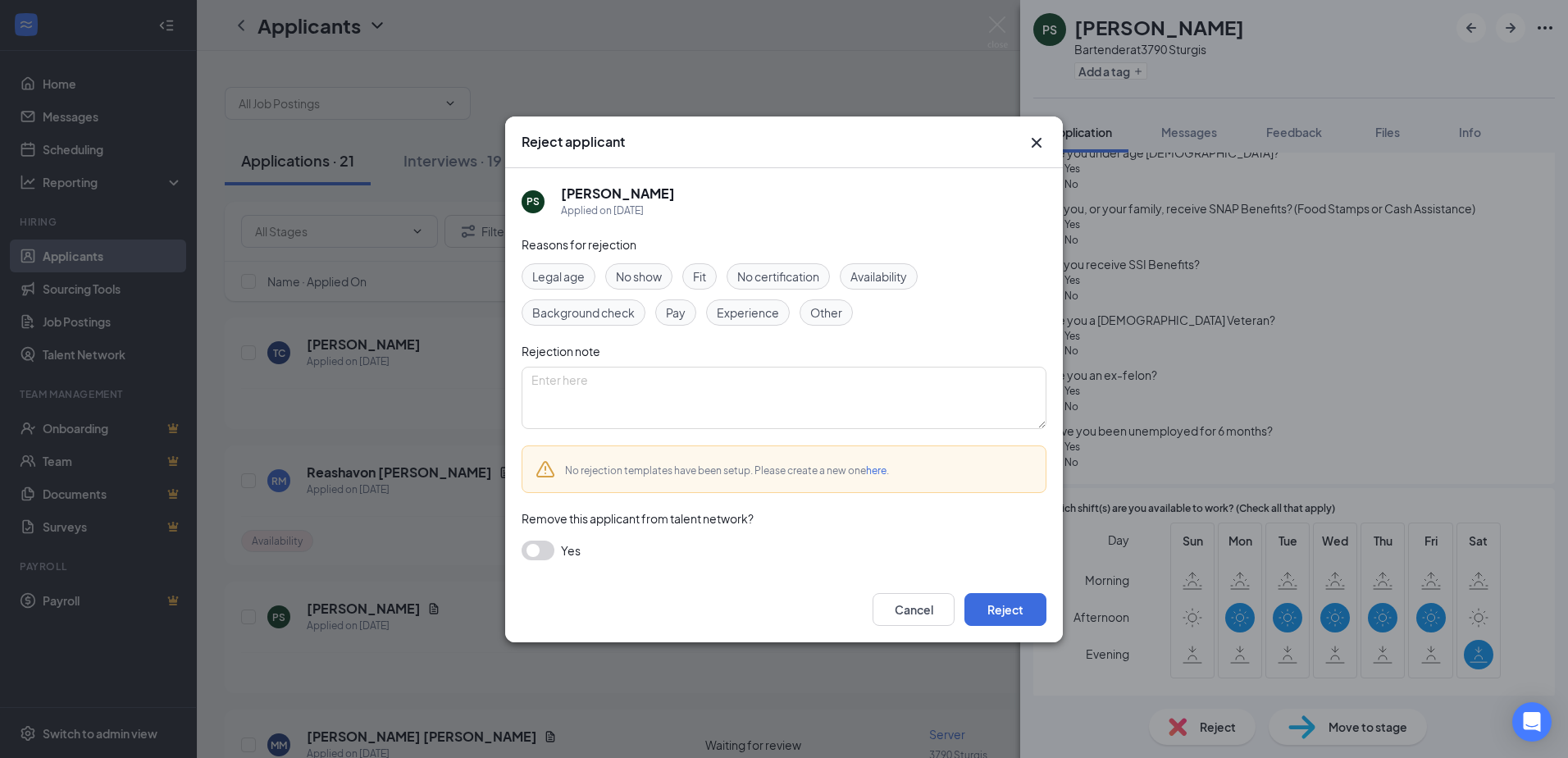
click at [878, 275] on span "Availability" at bounding box center [879, 276] width 56 height 18
click at [1007, 616] on button "Reject" at bounding box center [1005, 609] width 82 height 33
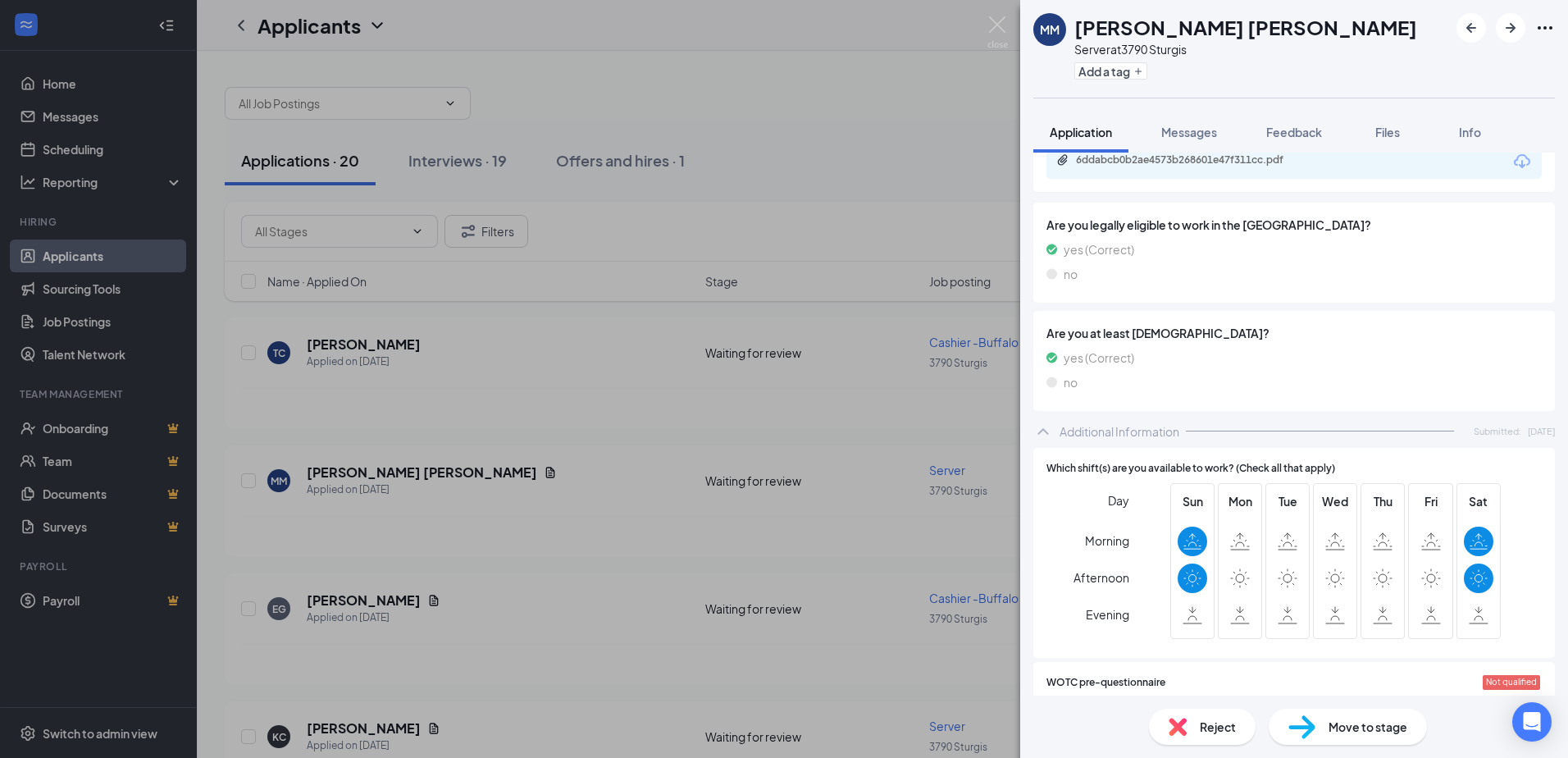
scroll to position [492, 0]
click at [1205, 722] on span "Reject" at bounding box center [1217, 726] width 36 height 18
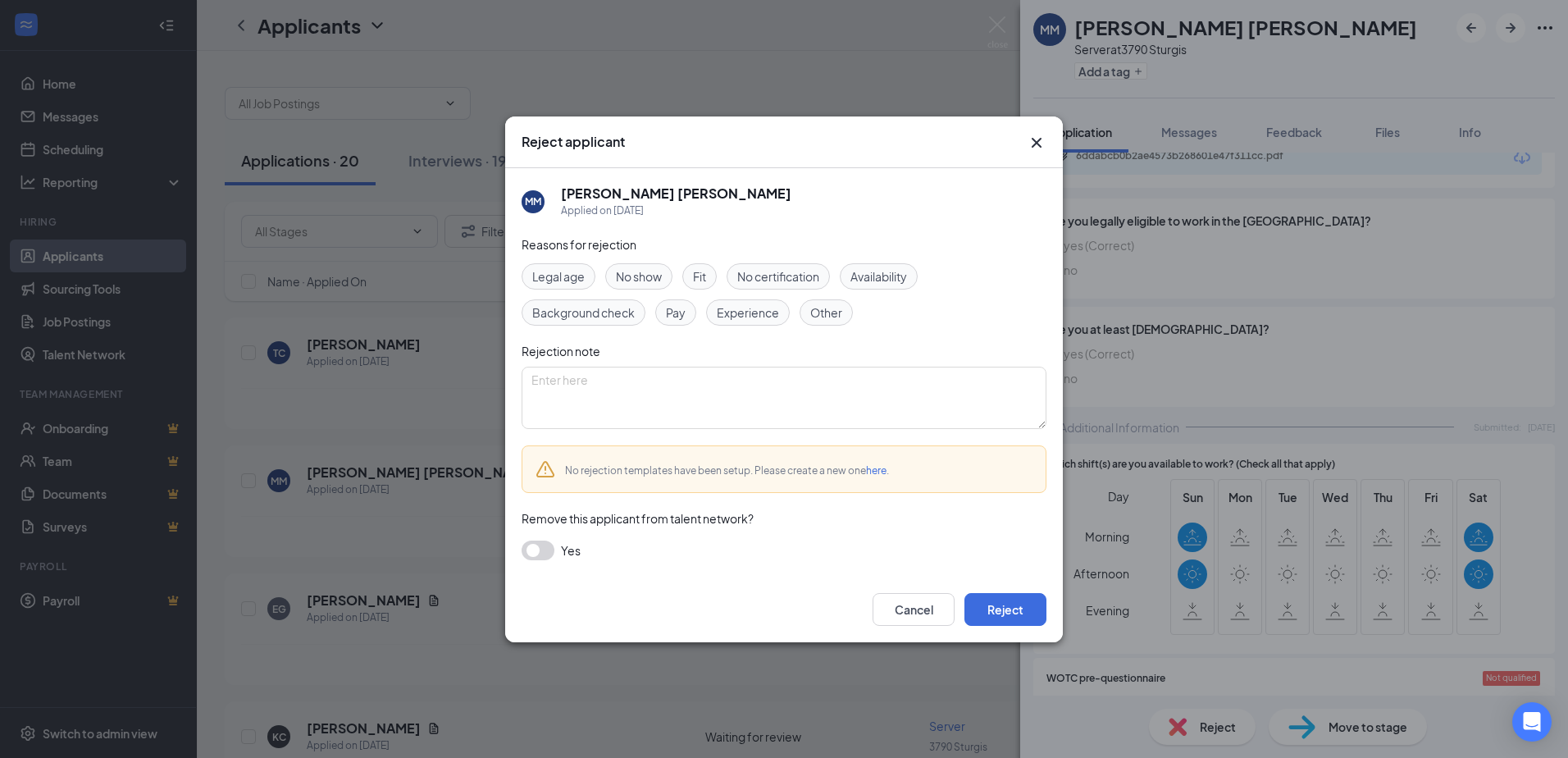
click at [885, 267] on span "Availability" at bounding box center [879, 276] width 56 height 18
click at [987, 615] on button "Reject" at bounding box center [1005, 609] width 82 height 33
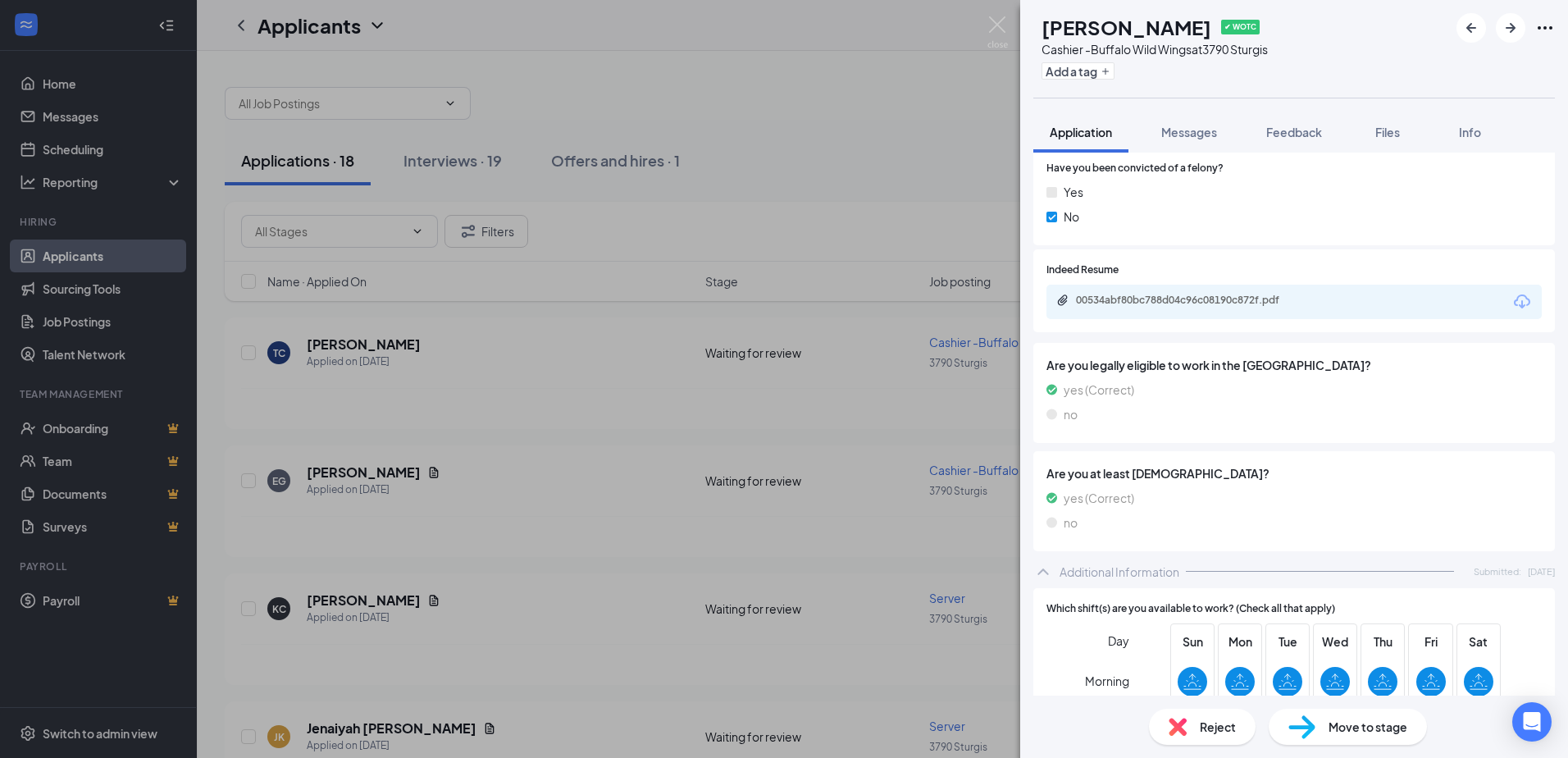
scroll to position [164, 0]
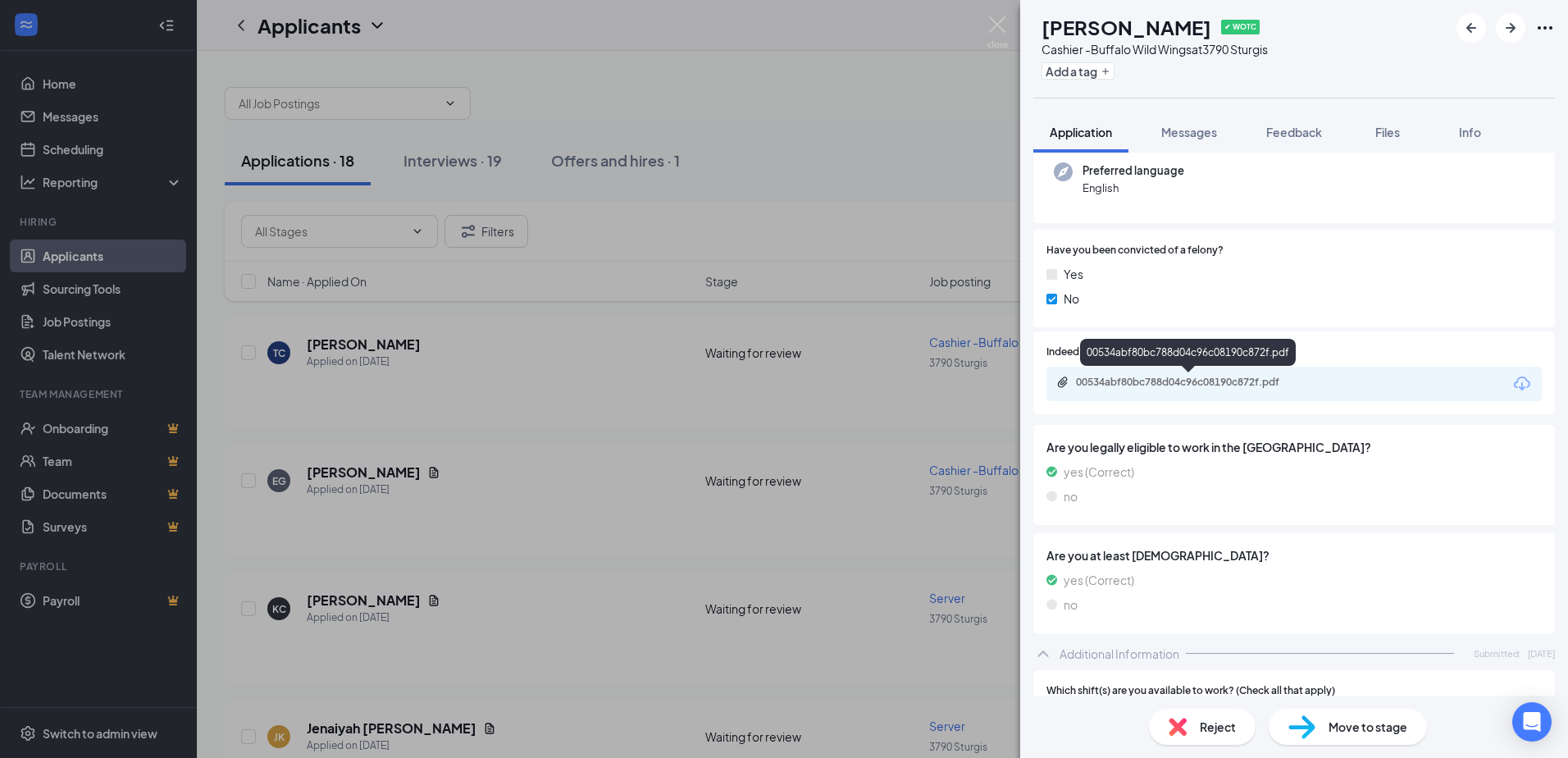
click at [1163, 387] on div "00534abf80bc788d04c96c08190c872f.pdf" at bounding box center [1191, 383] width 229 height 13
click at [359, 602] on div "EG [PERSON_NAME] ✔ WOTC Cashier -Buffalo Wild Wings at 3790 Sturgis Add a tag A…" at bounding box center [784, 379] width 1568 height 758
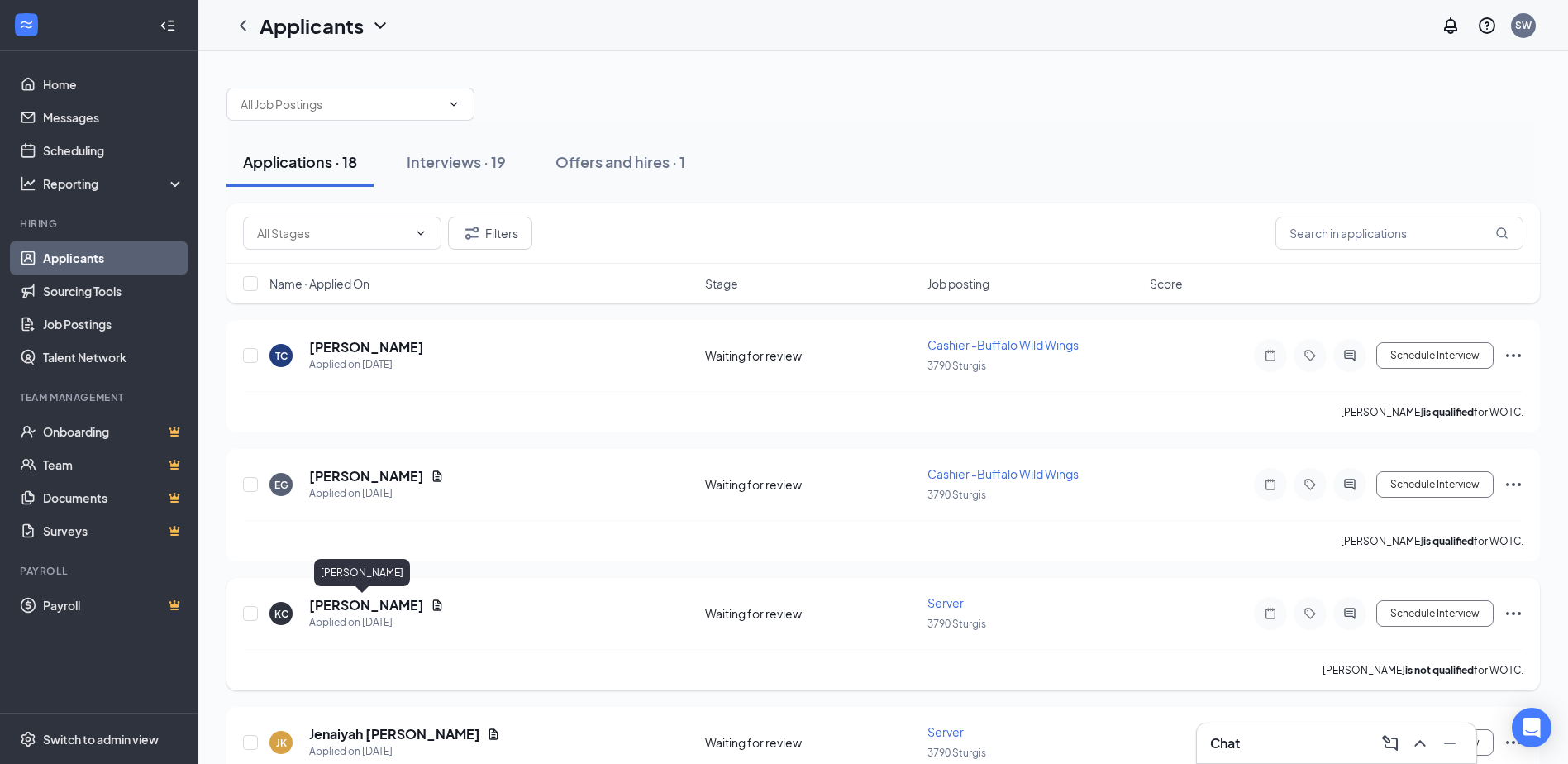
click at [375, 607] on h5 "[PERSON_NAME]" at bounding box center [366, 605] width 115 height 18
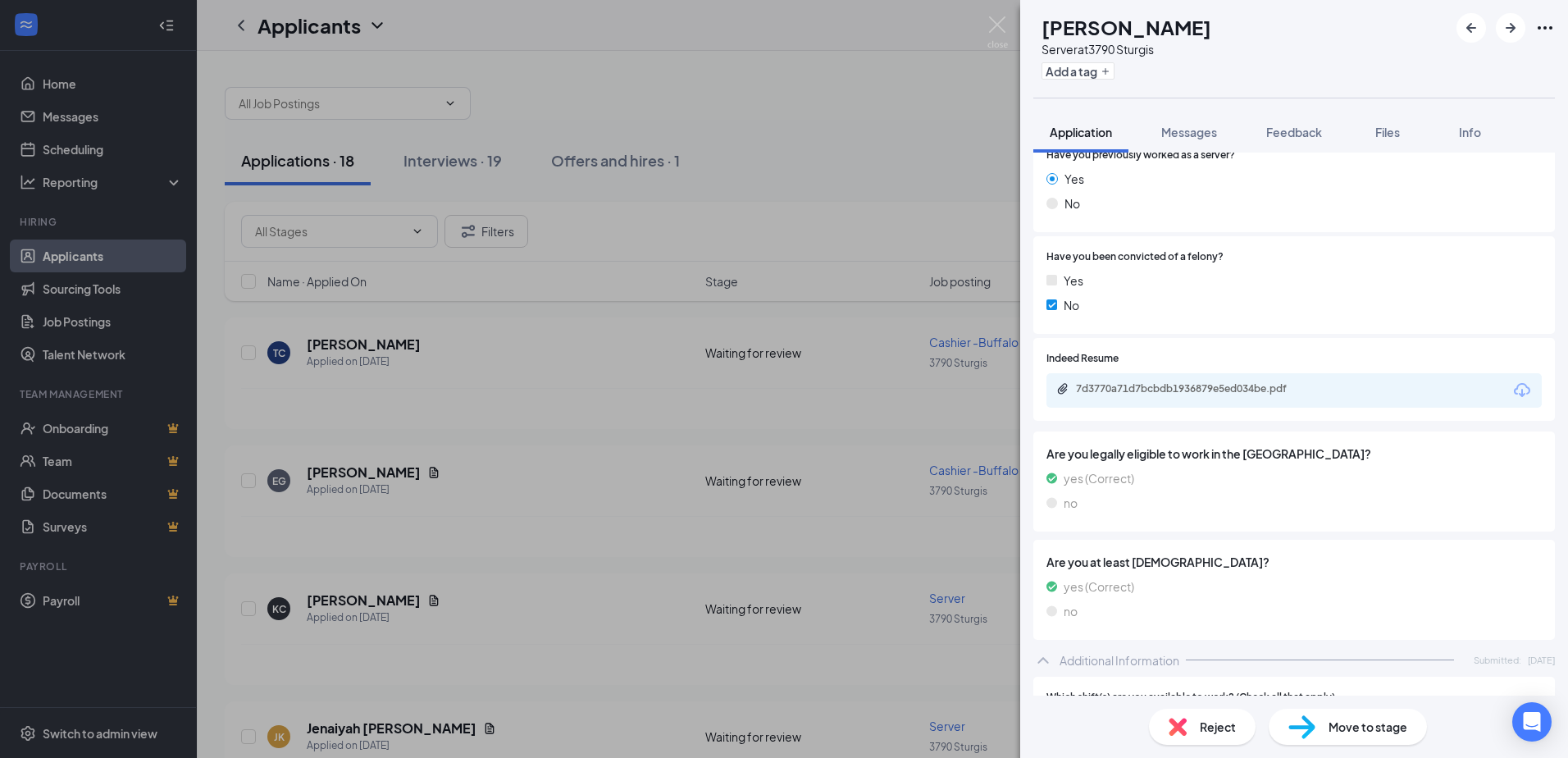
scroll to position [164, 0]
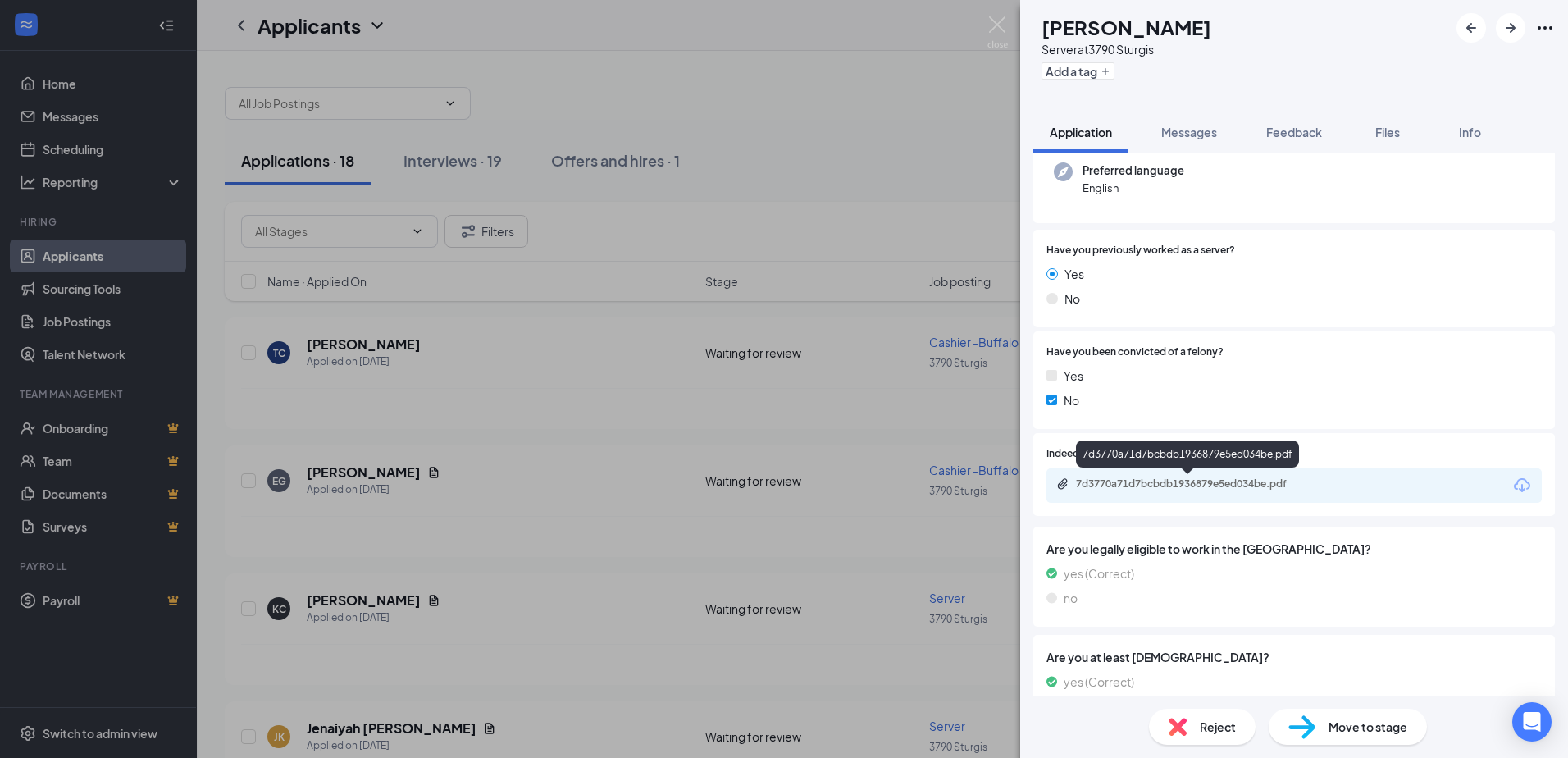
click at [1161, 479] on div "7d3770a71d7bcbdb1936879e5ed034be.pdf" at bounding box center [1191, 484] width 229 height 13
click at [1213, 722] on span "Reject" at bounding box center [1217, 726] width 36 height 18
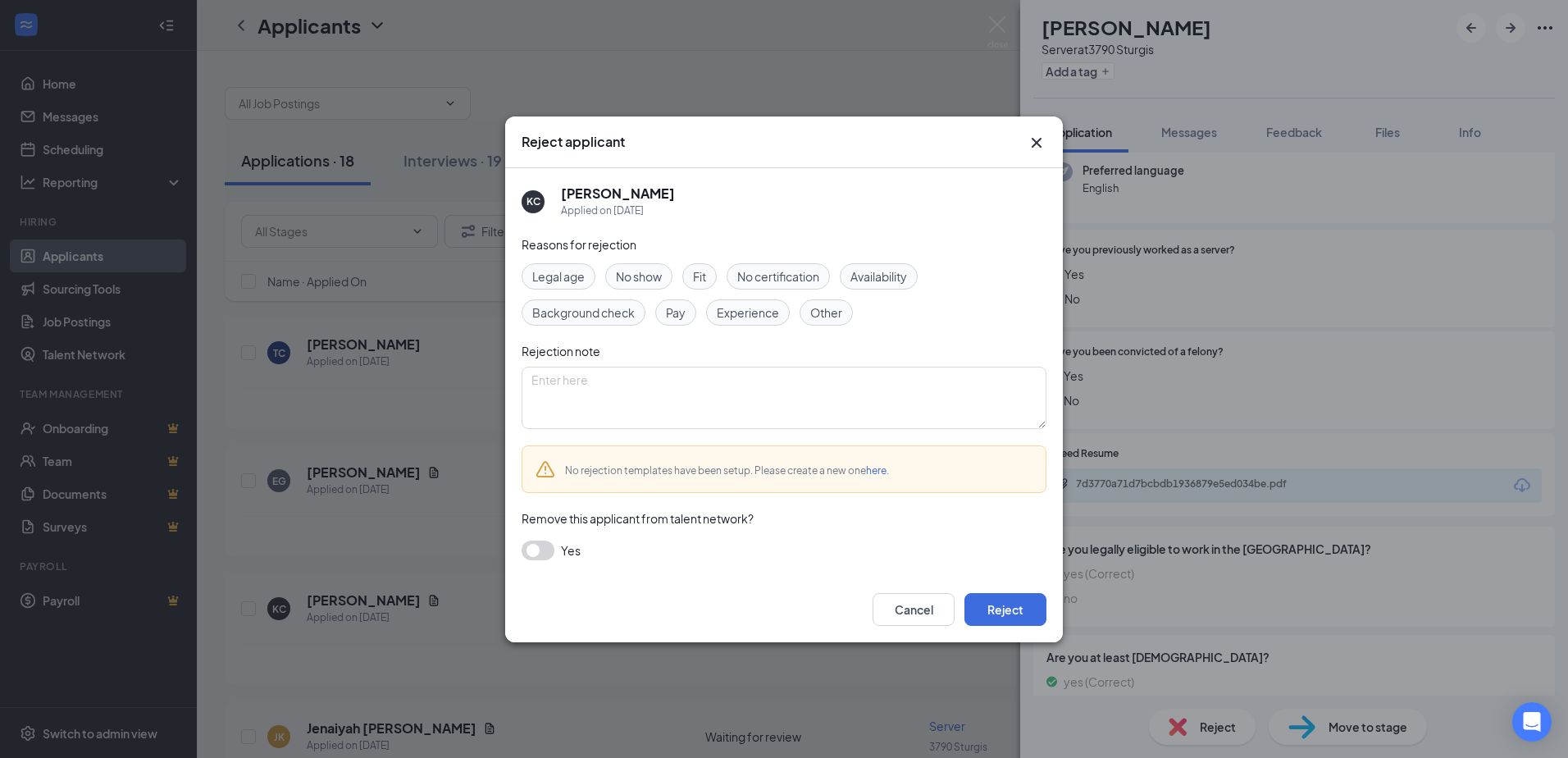
click at [878, 275] on span "Availability" at bounding box center [879, 276] width 56 height 18
click at [998, 608] on button "Reject" at bounding box center [1005, 609] width 82 height 33
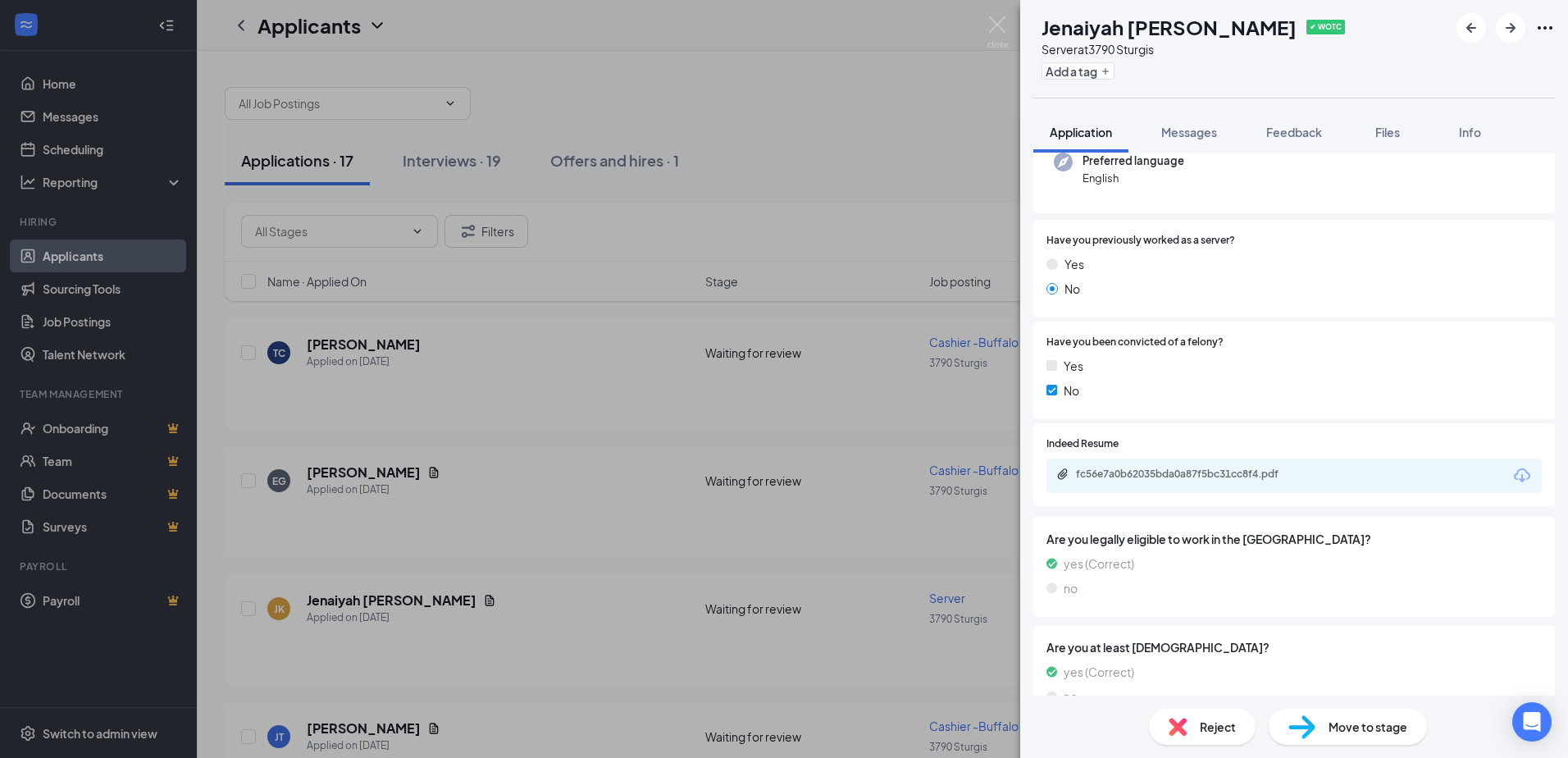
scroll to position [164, 0]
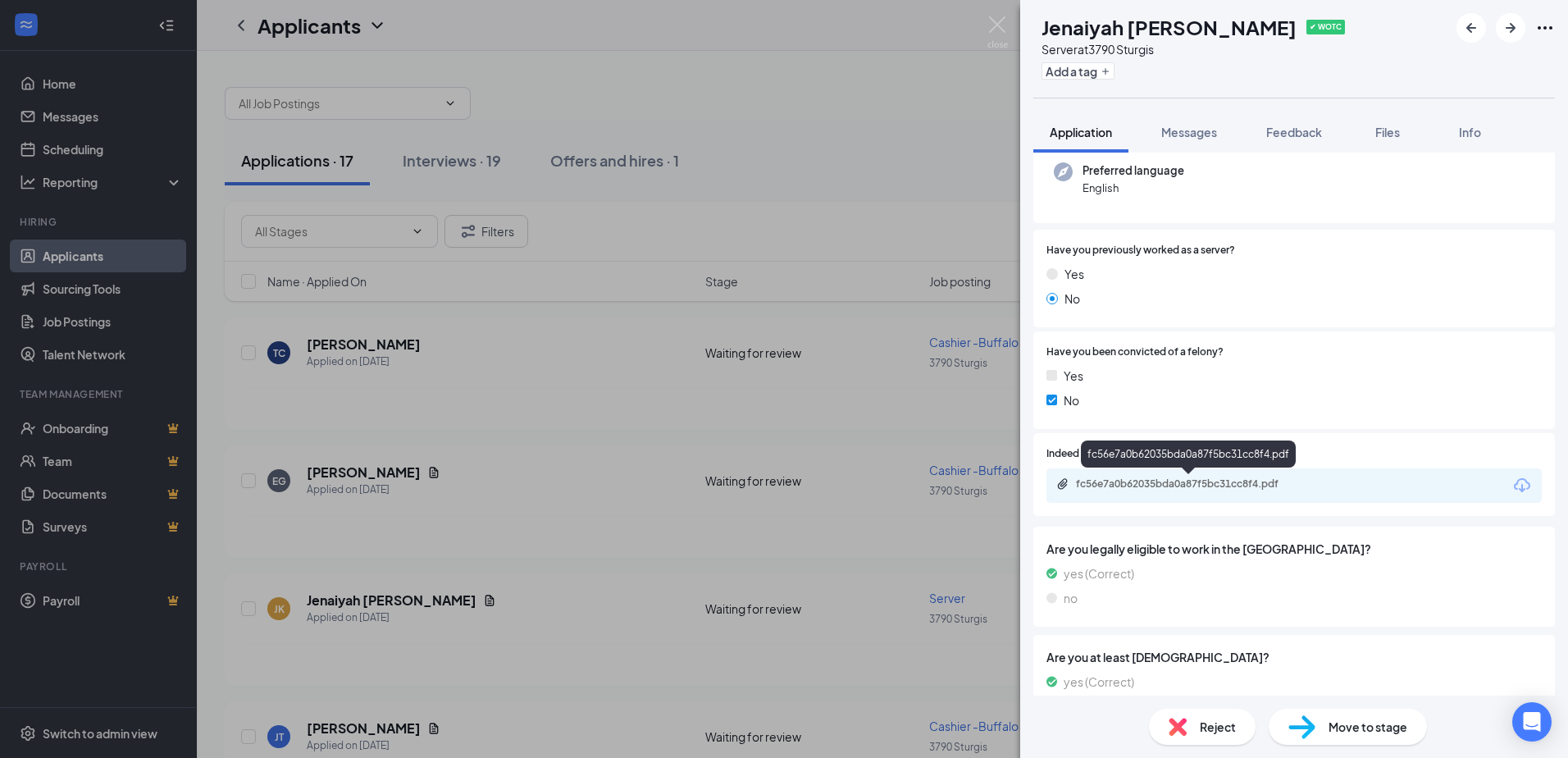
click at [1189, 484] on div "fc56e7a0b62035bda0a87f5bc31cc8f4.pdf" at bounding box center [1191, 484] width 229 height 13
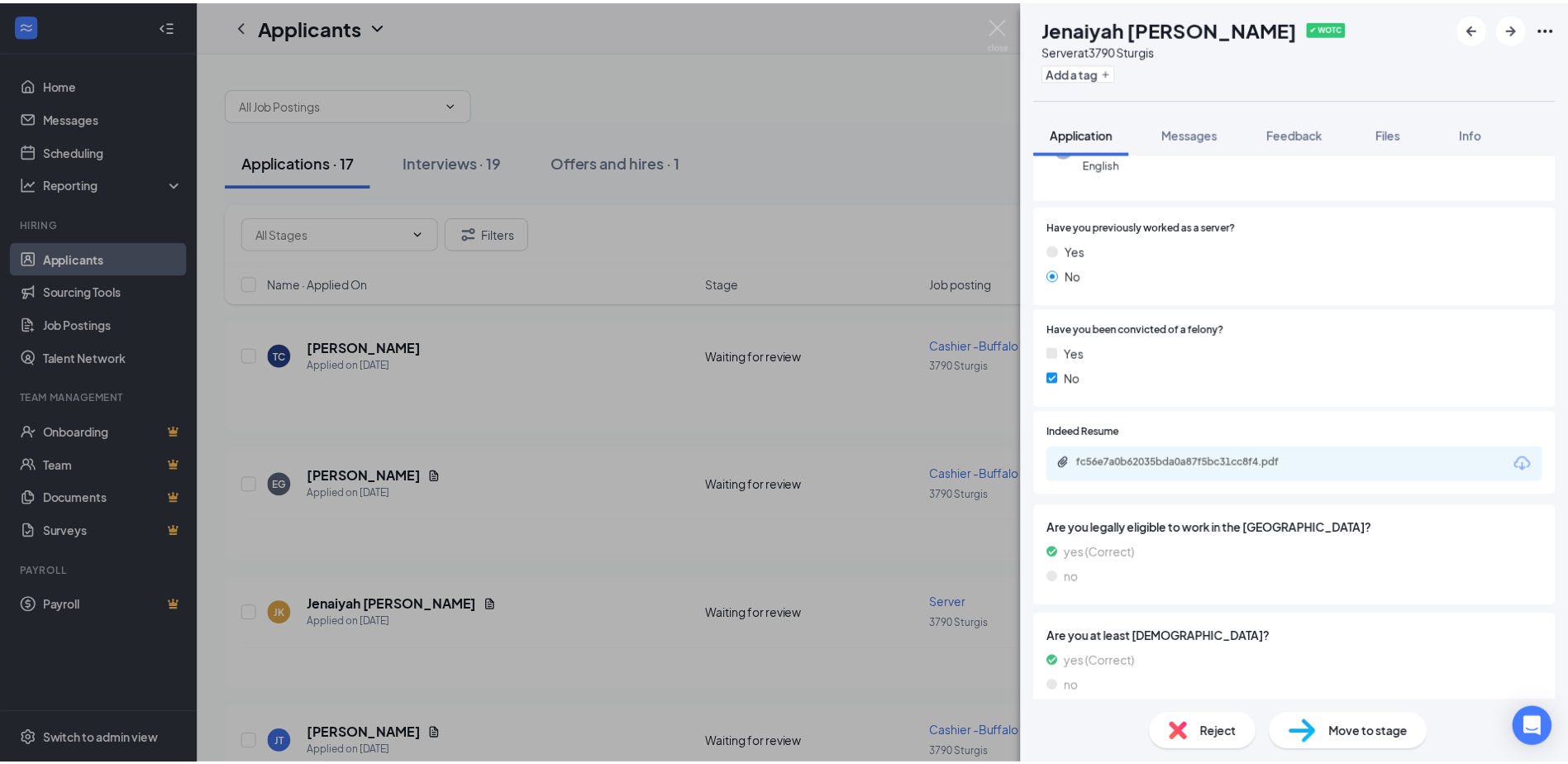
scroll to position [248, 0]
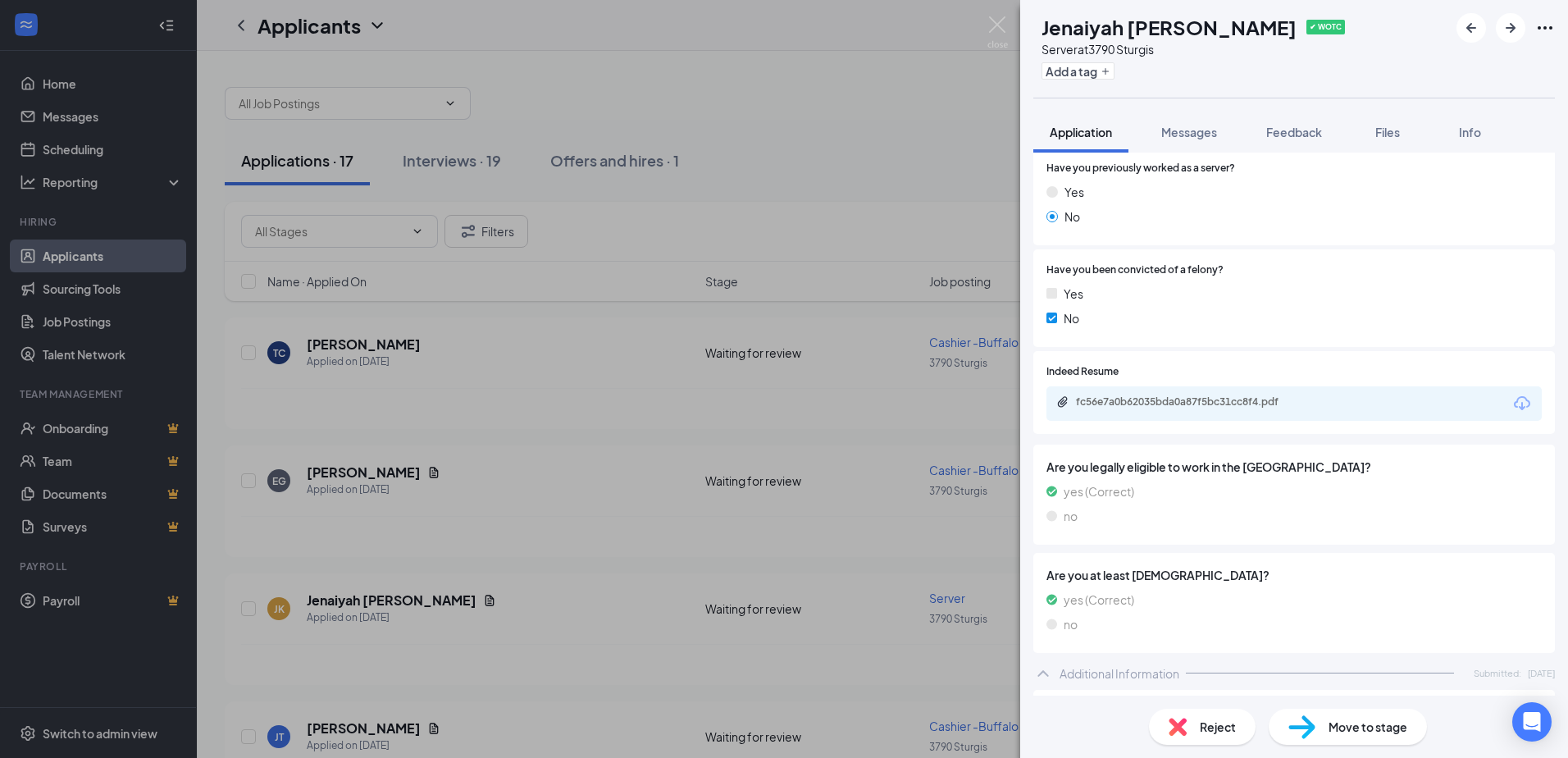
click at [552, 581] on div "JK Jenaiyah [PERSON_NAME] ✔ WOTC Server at [STREET_ADDRESS] Add a tag Applicati…" at bounding box center [784, 379] width 1568 height 758
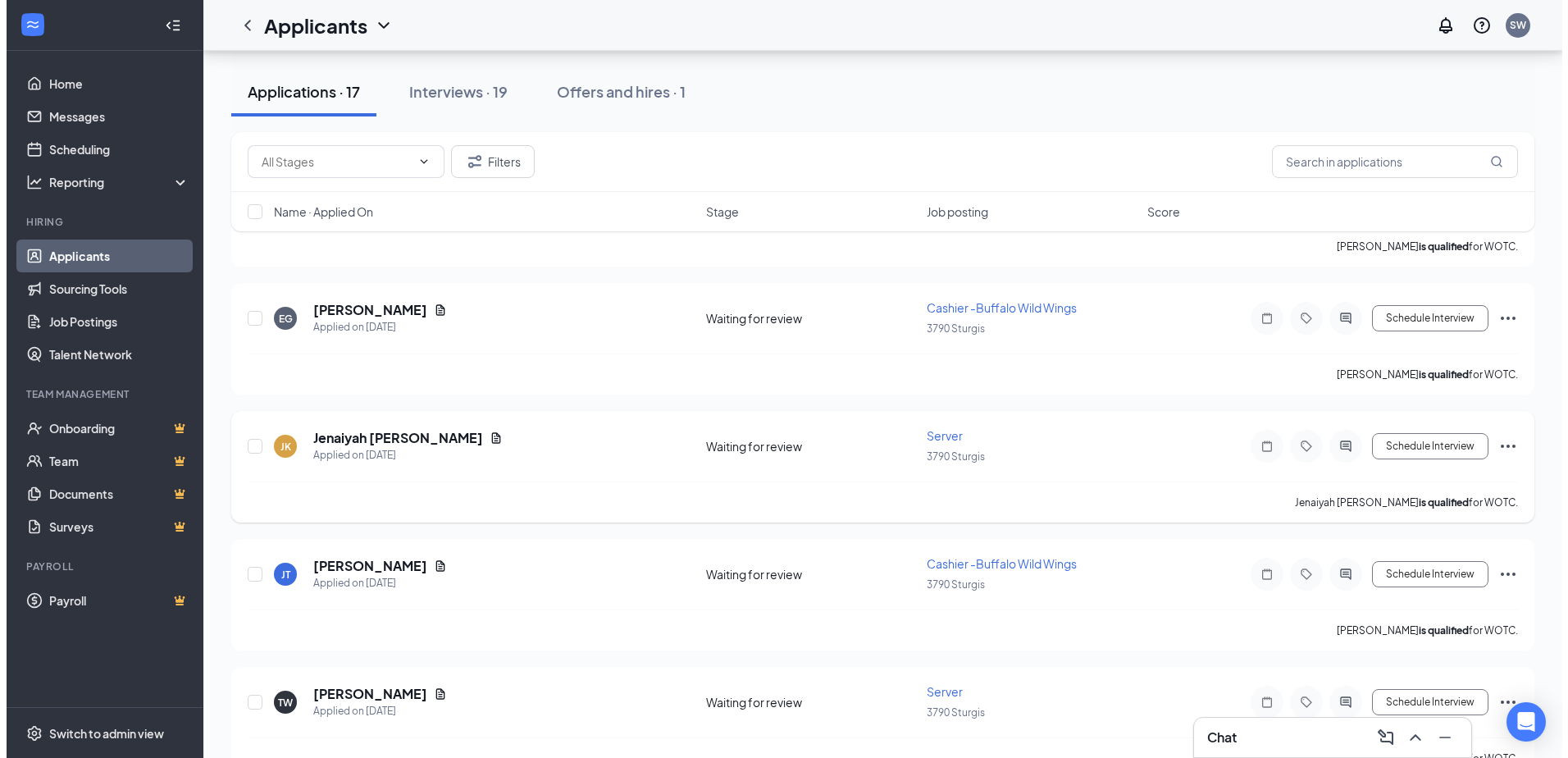
scroll to position [164, 0]
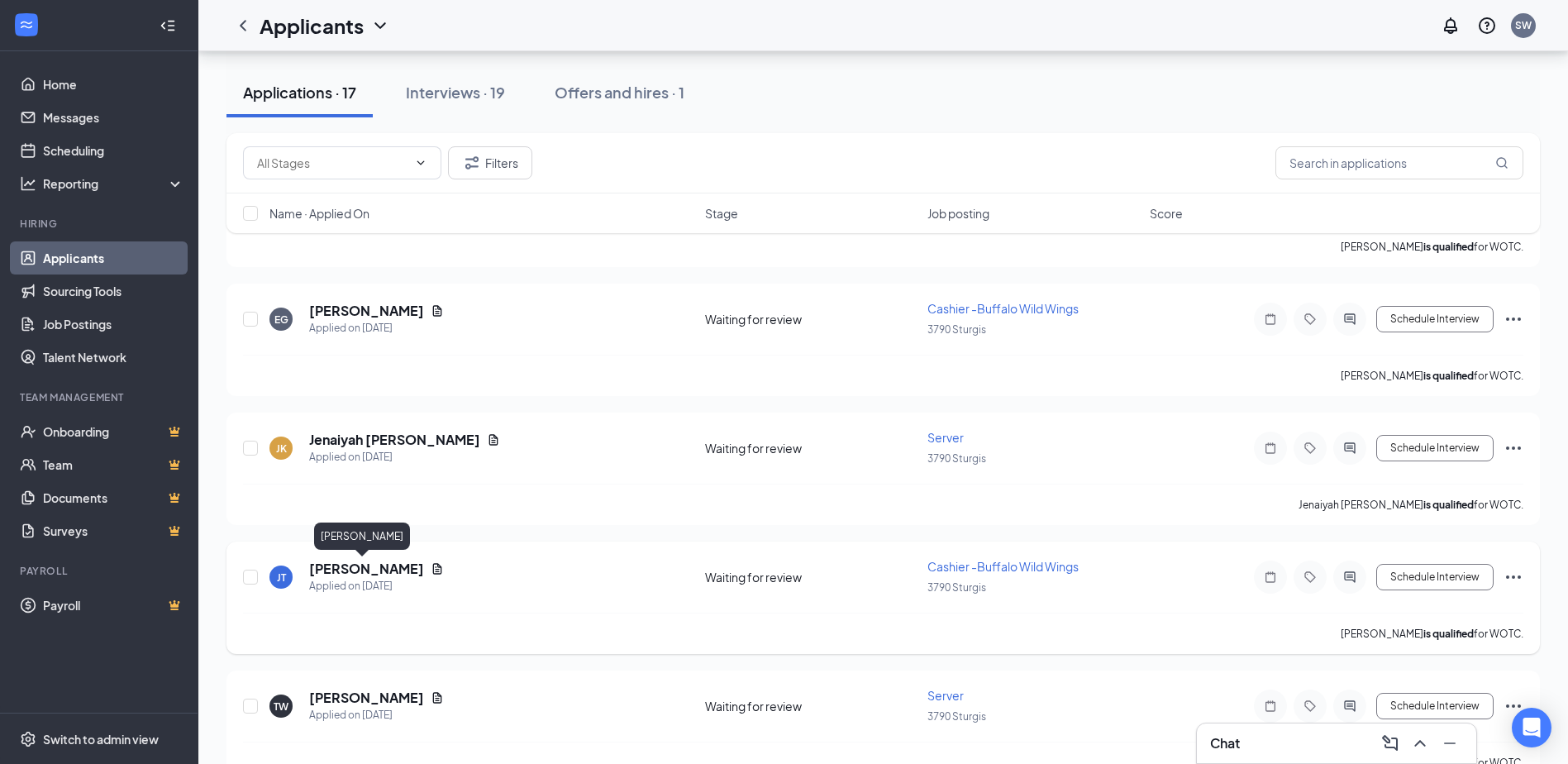
click at [358, 571] on h5 "[PERSON_NAME]" at bounding box center [366, 569] width 115 height 18
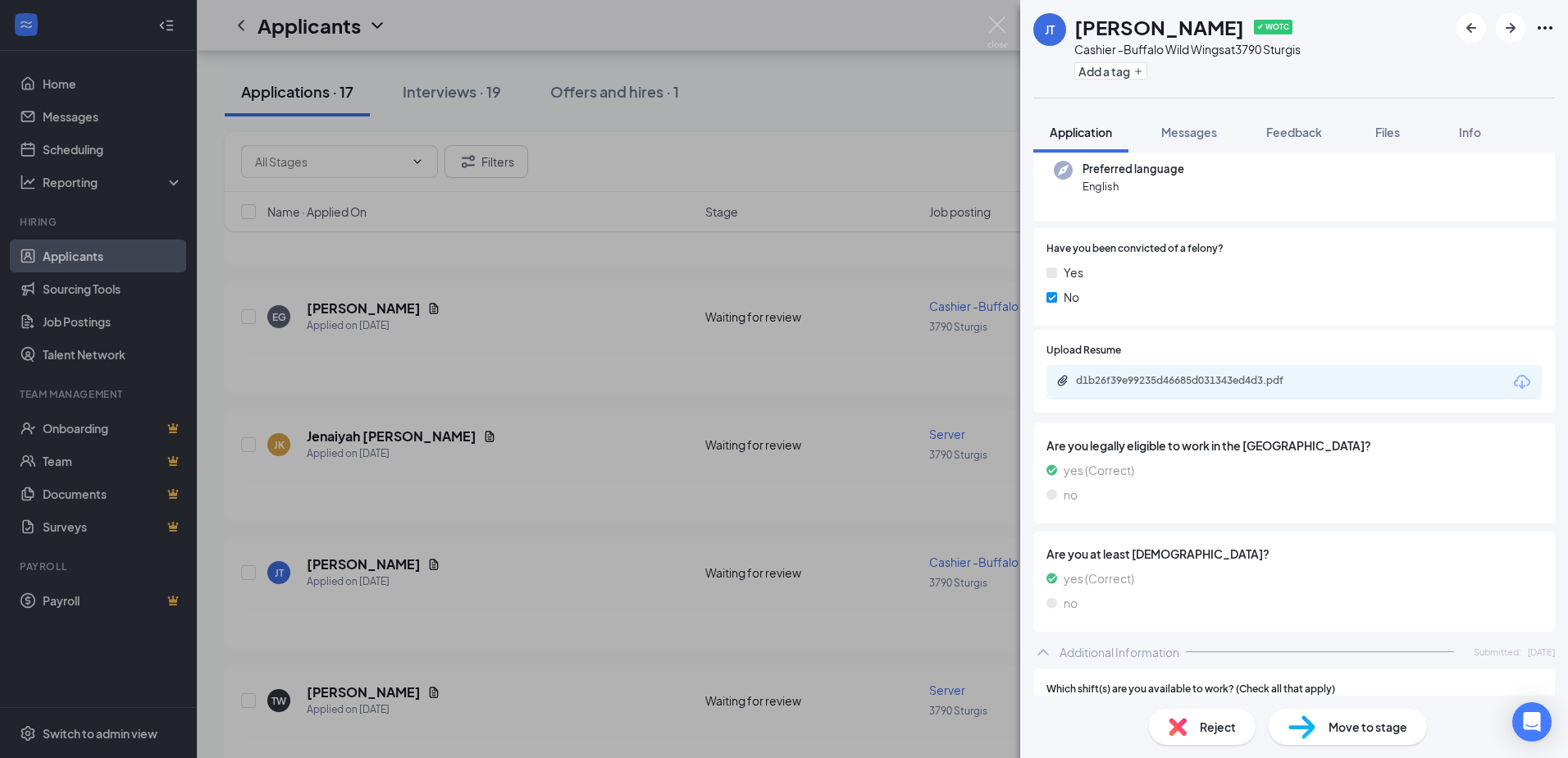
scroll to position [164, 0]
click at [1176, 379] on div "d1b26f39e99235d46685d031343ed4d3.pdf" at bounding box center [1191, 383] width 229 height 13
